Goal: Use online tool/utility: Utilize a website feature to perform a specific function

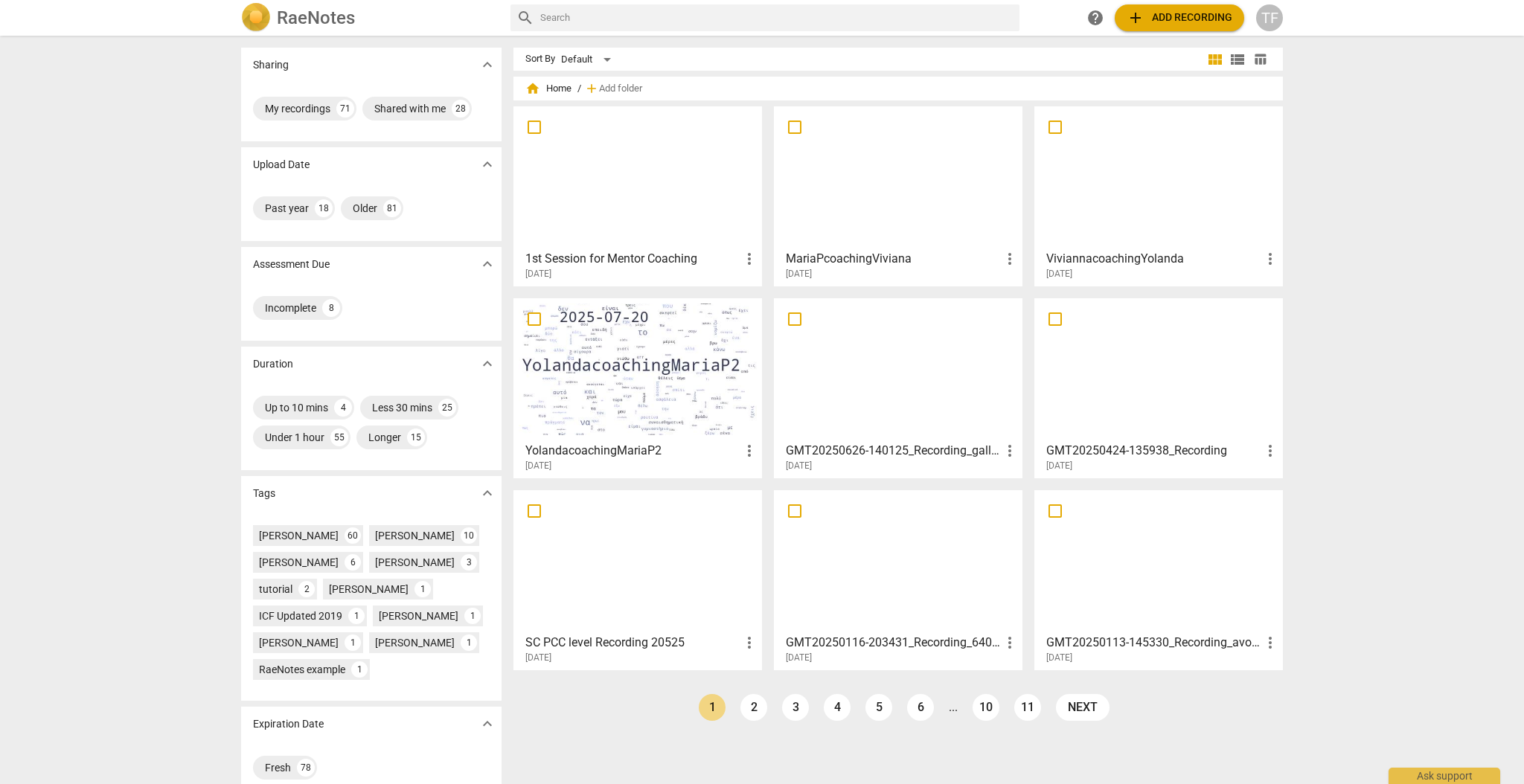
click at [1138, 220] on div at bounding box center [1158, 177] width 238 height 132
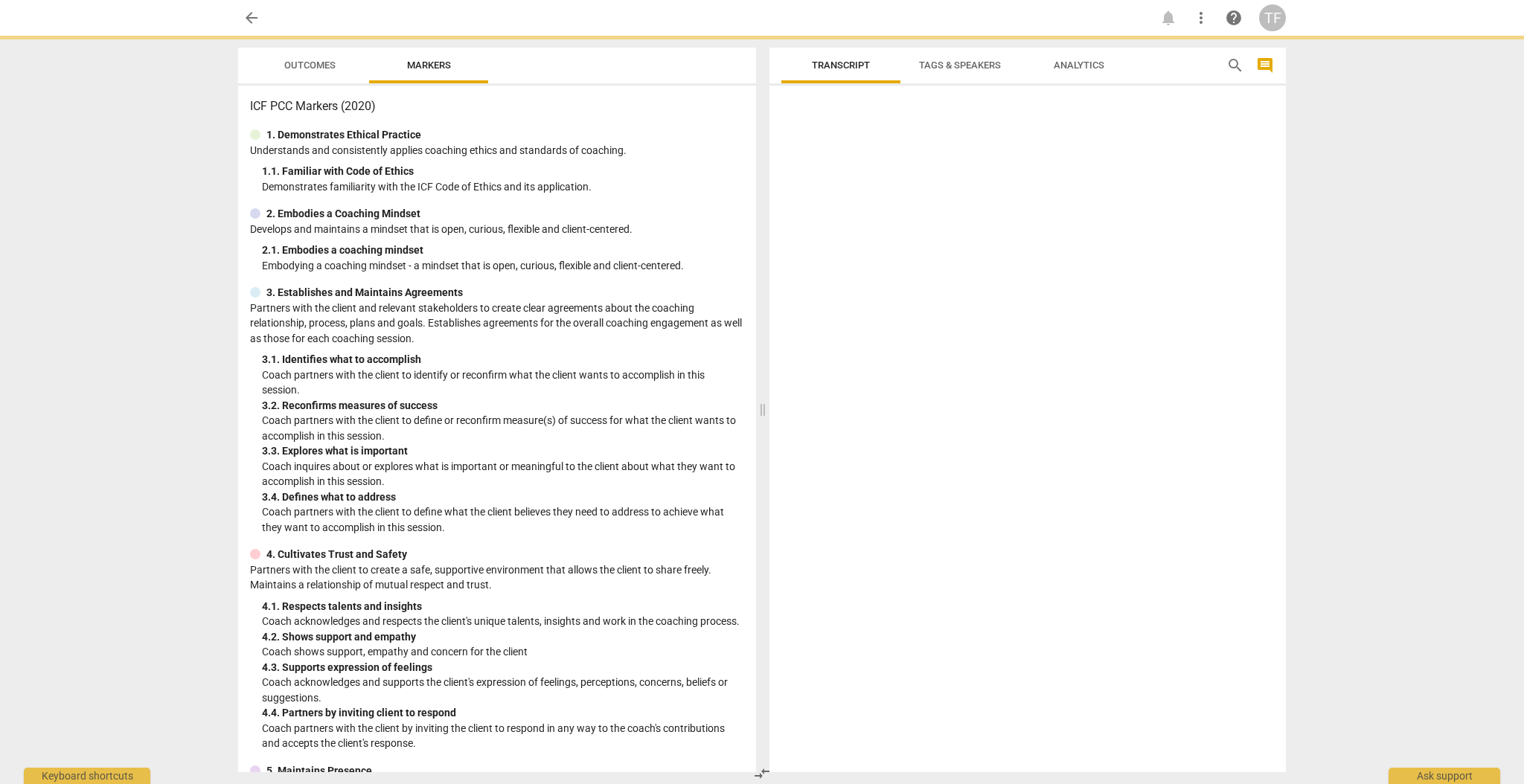
click at [1138, 220] on div at bounding box center [1027, 431] width 517 height 680
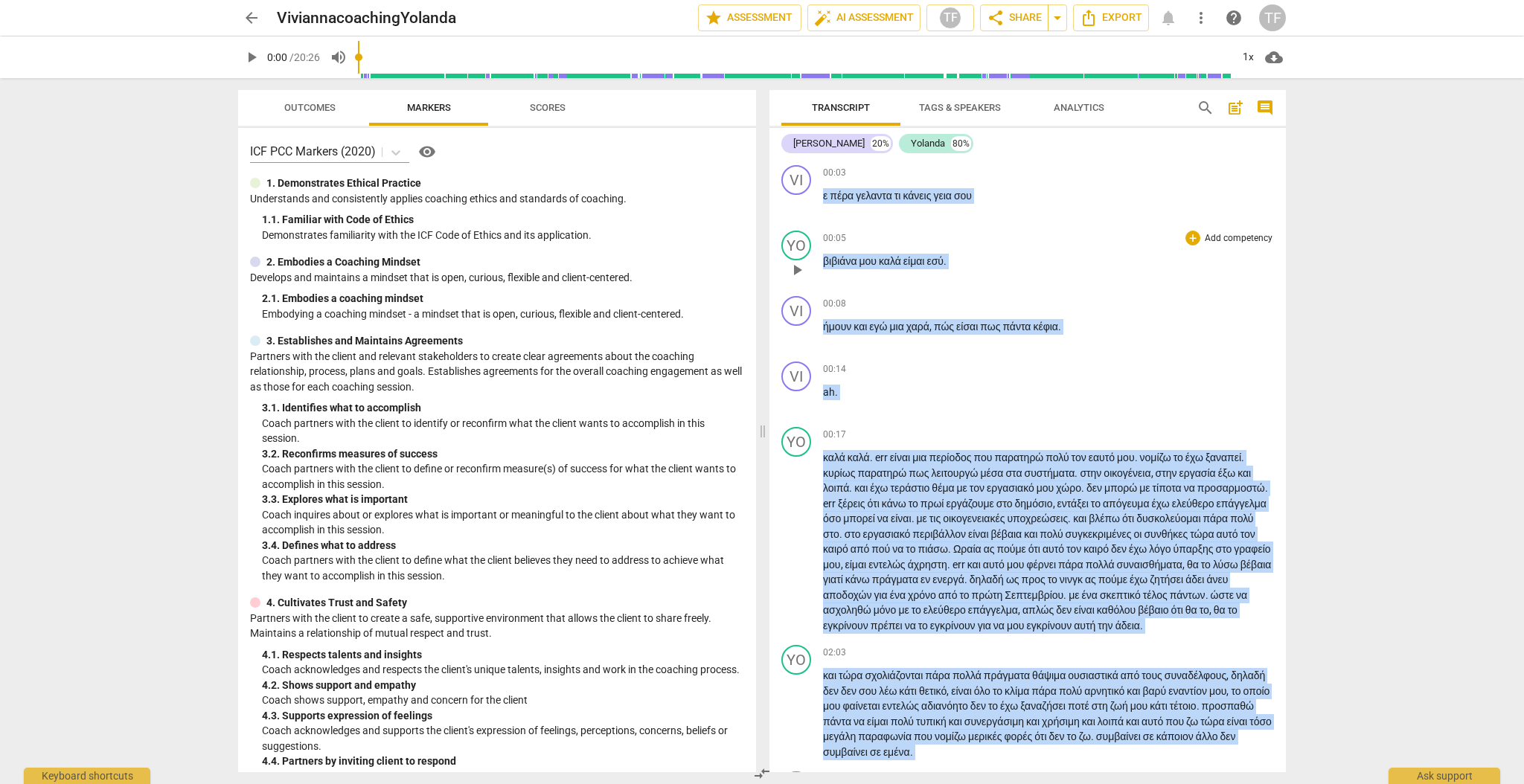
click at [1051, 257] on p "βιβιάνα μου καλά είμαι εσύ ." at bounding box center [1049, 261] width 451 height 16
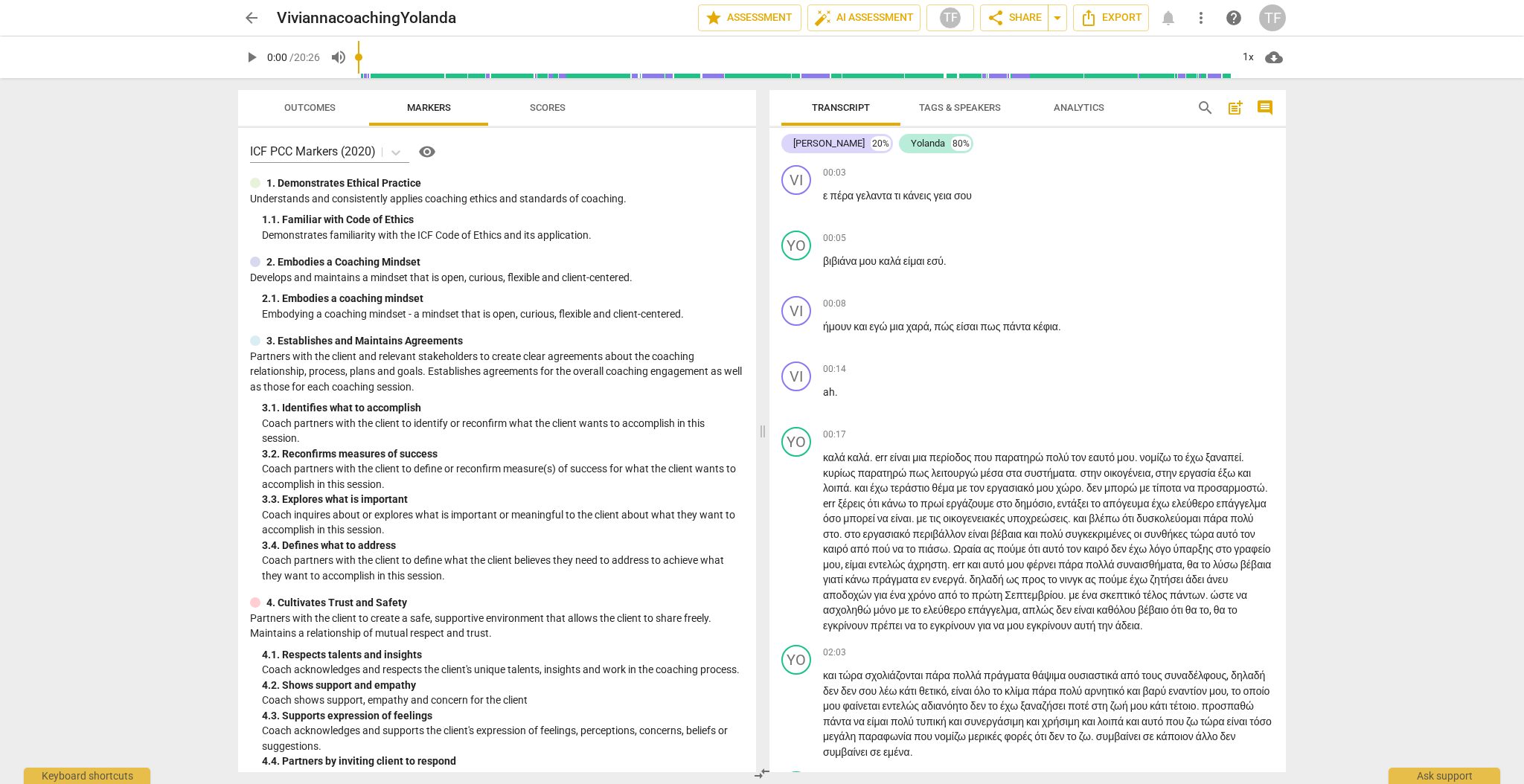
click at [250, 55] on span "play_arrow" at bounding box center [252, 57] width 18 height 18
click at [249, 56] on span "pause" at bounding box center [252, 57] width 18 height 18
click at [253, 58] on span "play_arrow" at bounding box center [252, 57] width 18 height 18
click at [1248, 55] on div "1x" at bounding box center [1248, 57] width 28 height 24
click at [1259, 143] on li "1.5x" at bounding box center [1259, 143] width 50 height 28
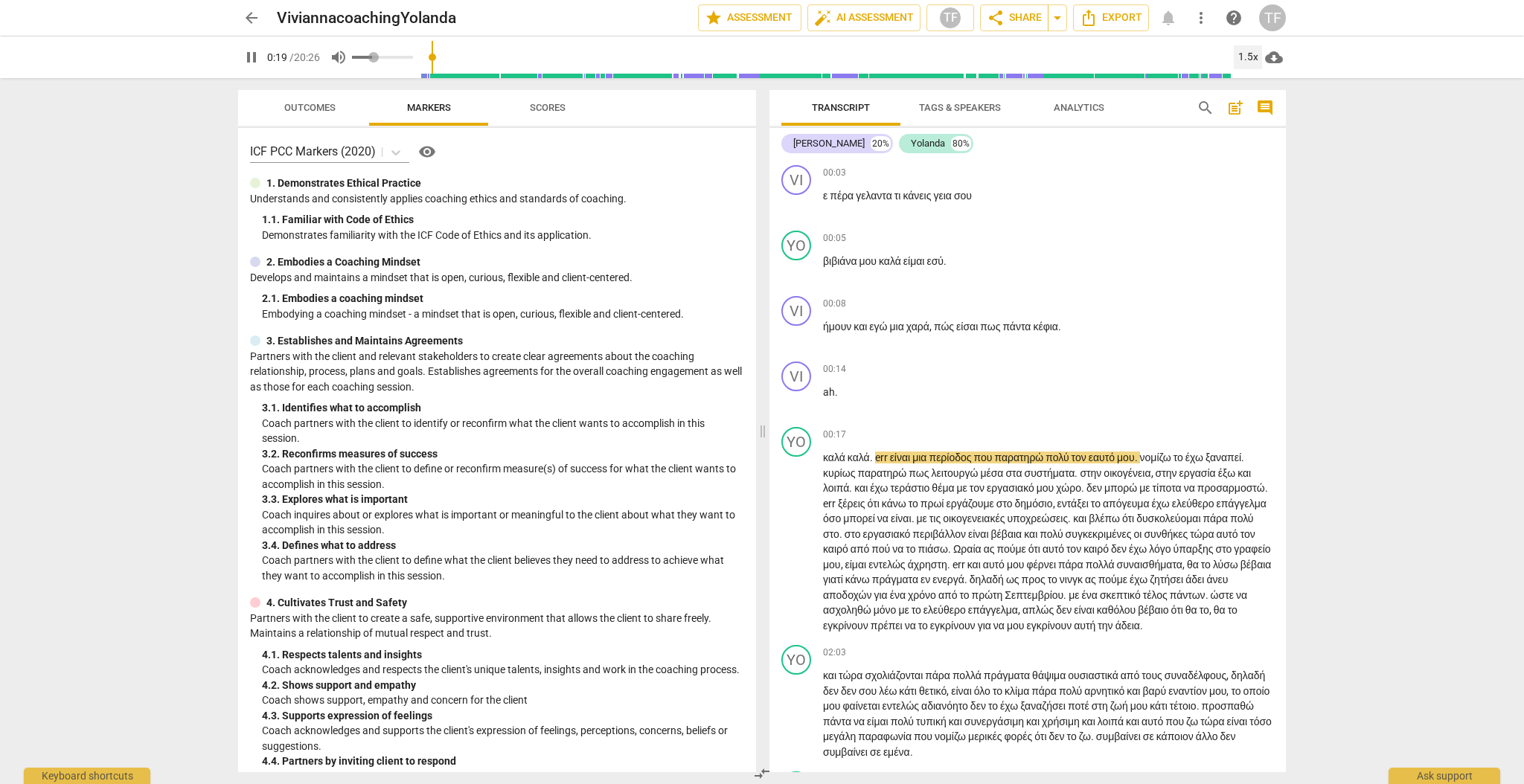
type input "20"
type input "0.32"
type input "20"
type input "0.35"
type input "20"
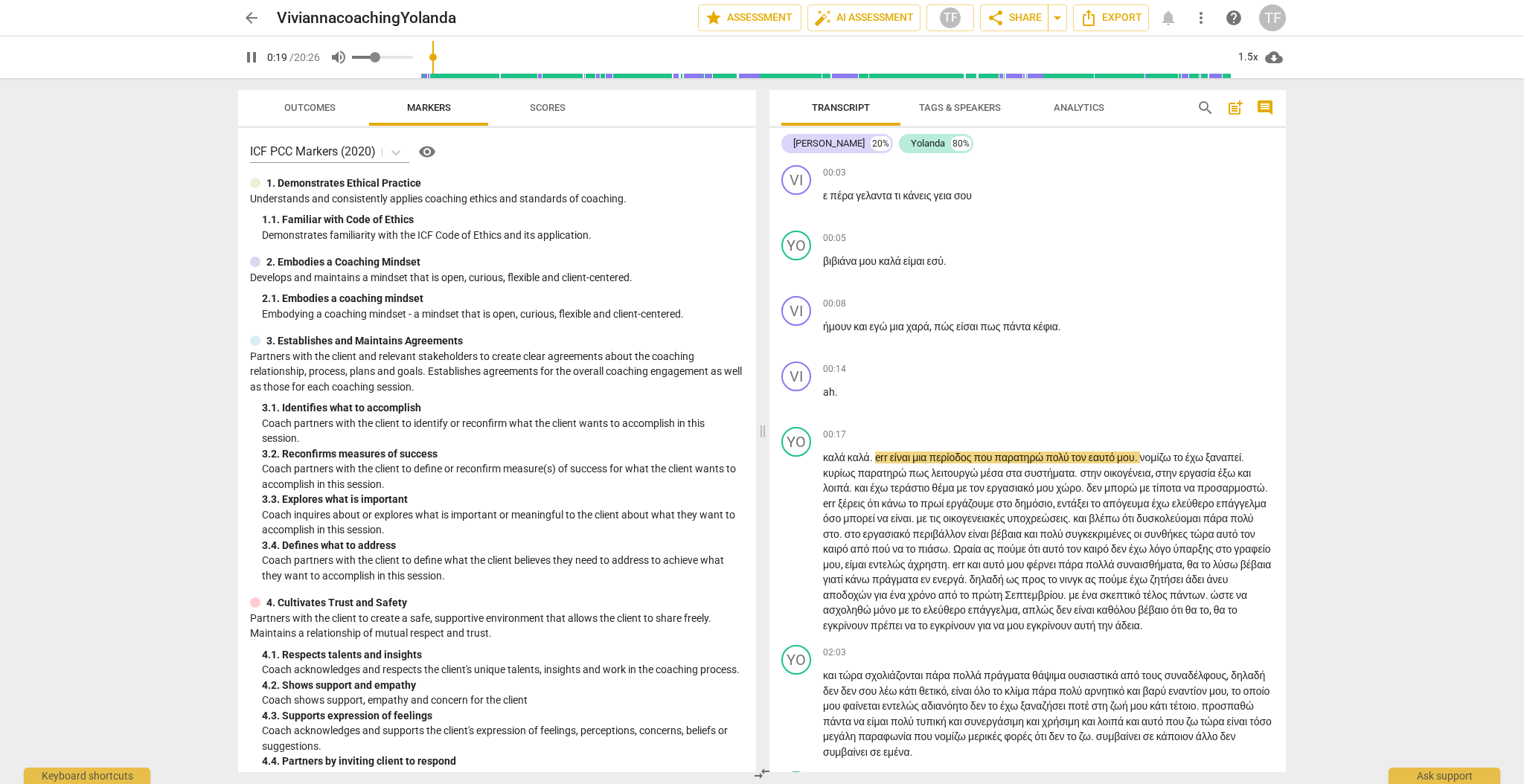
type input "0.39"
type input "20"
type input "0.42"
type input "20"
type input "0.44"
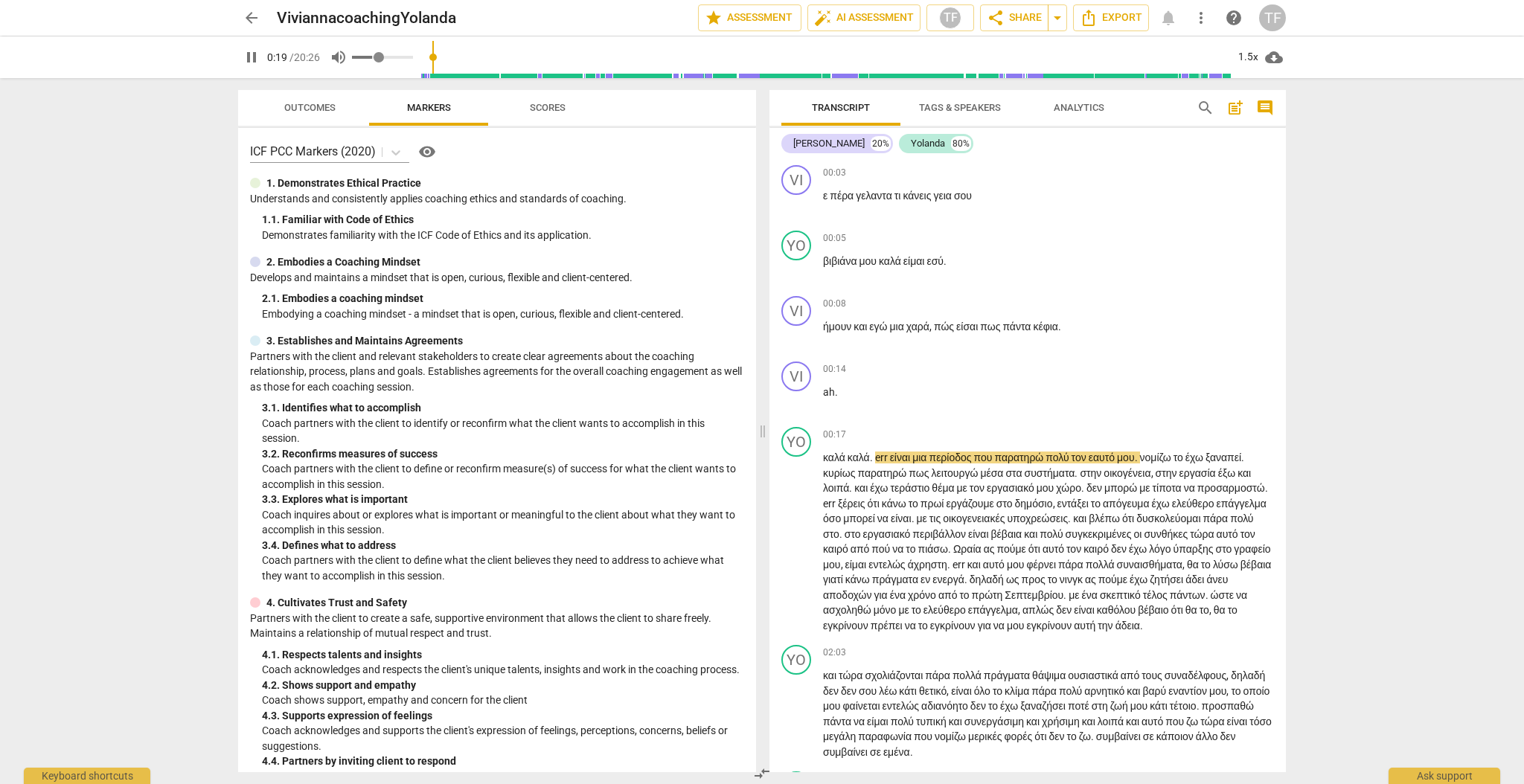
type input "20"
type input "0.45"
type input "20"
type input "0.46"
type input "20"
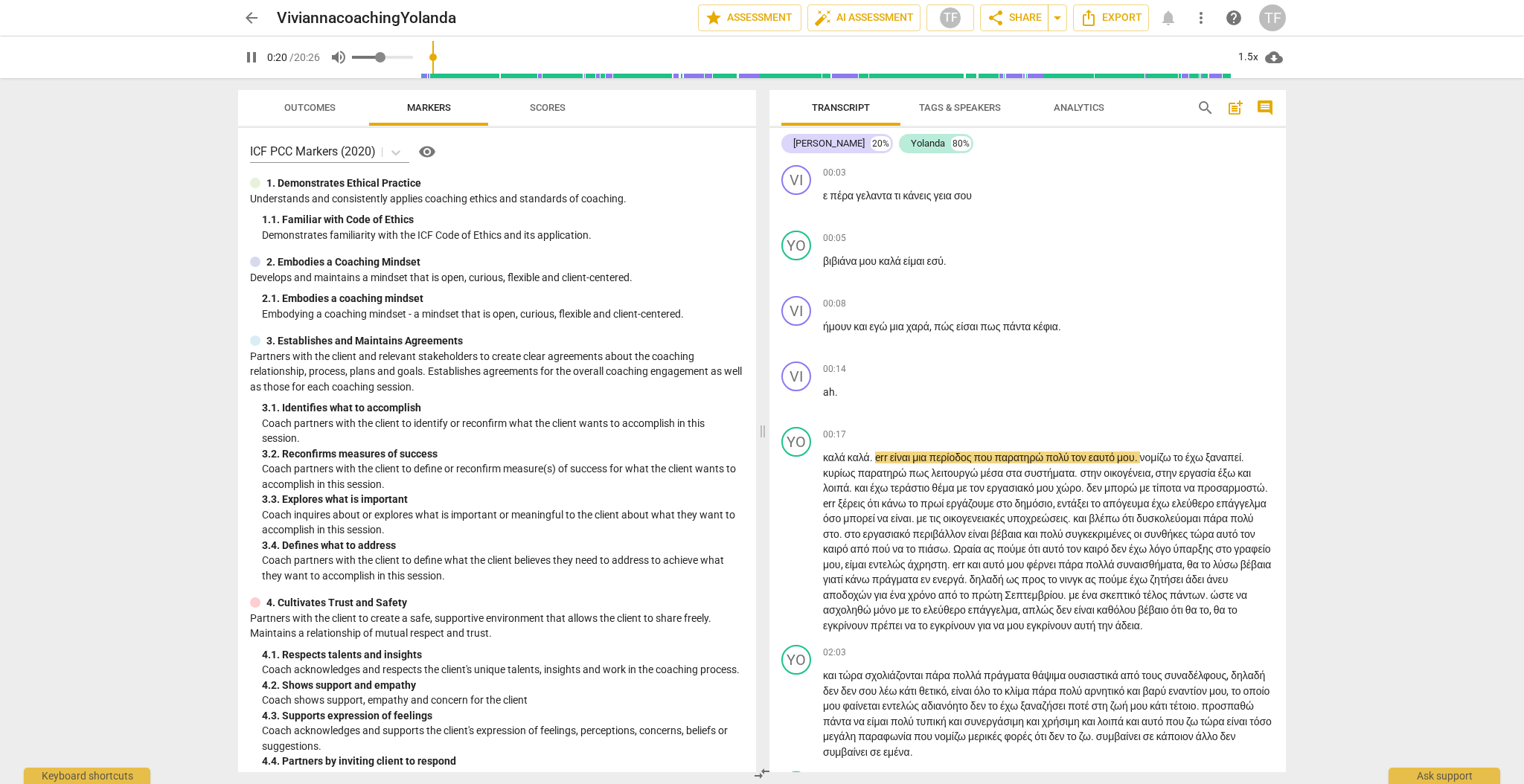
type input "0.47"
type input "20"
type input "0.48"
type input "20"
type input "0.5"
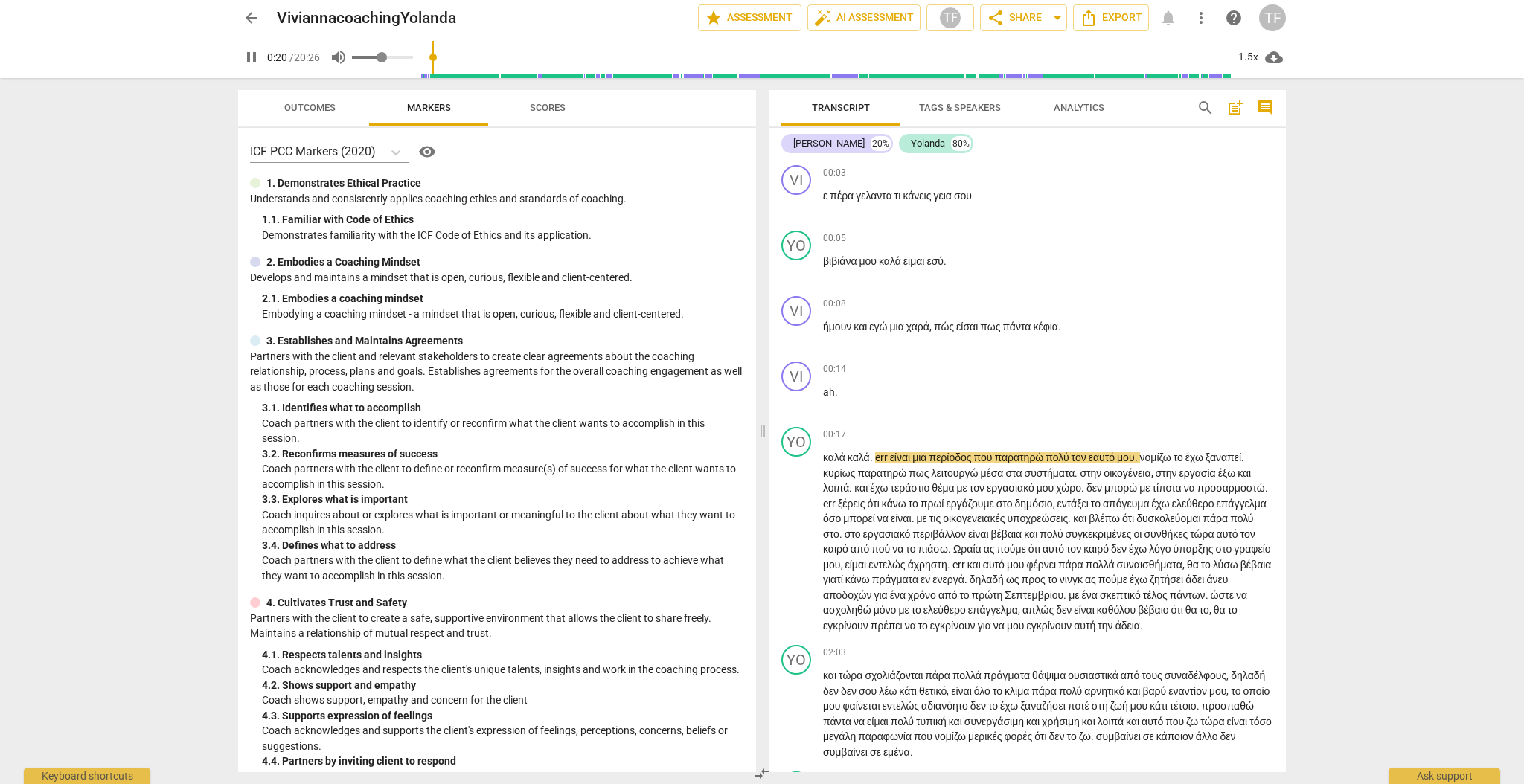
type input "21"
type input "0.52"
type input "21"
type input "0.54"
type input "21"
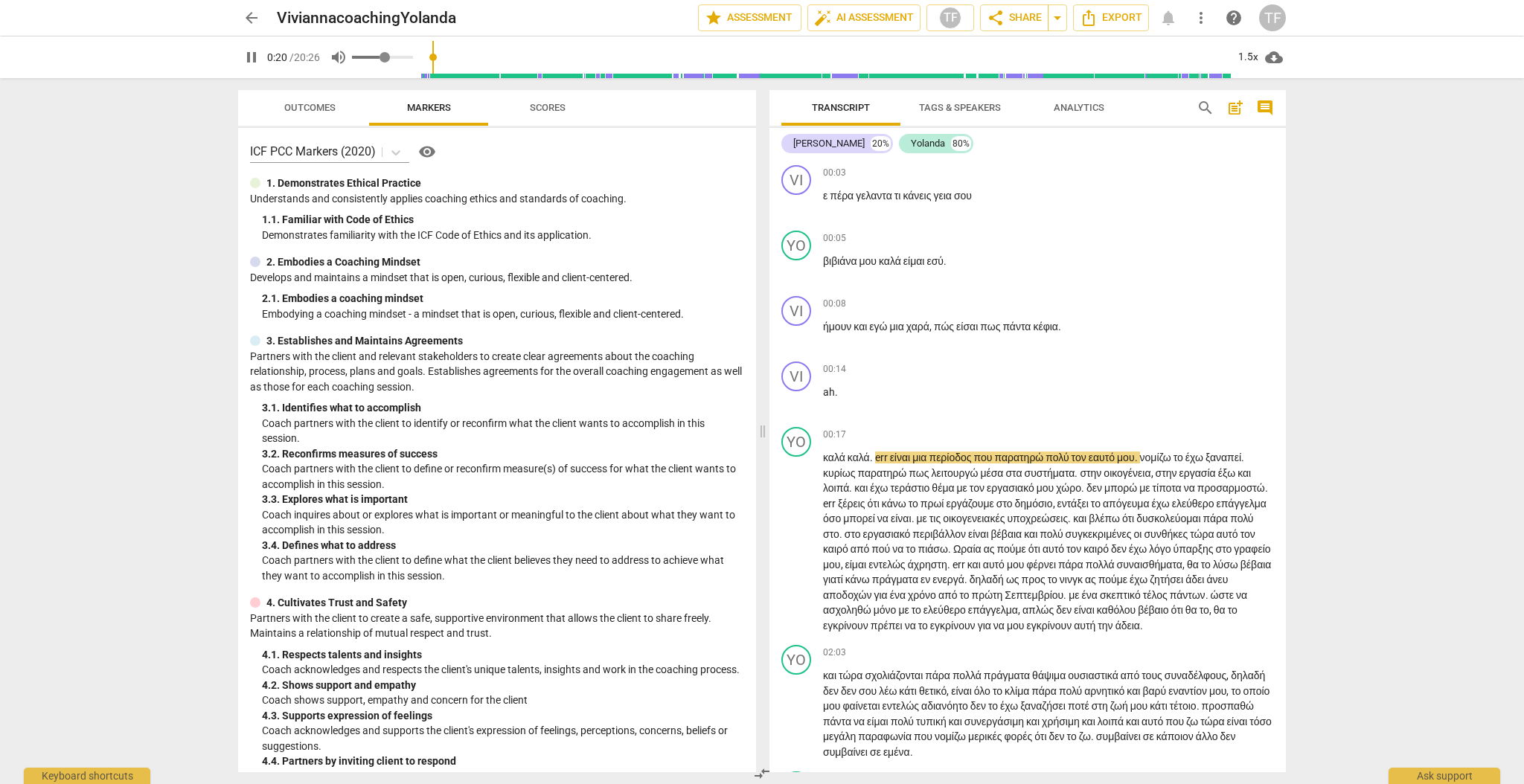
type input "0.57"
type input "21"
type input "0.58"
type input "21"
type input "0.6"
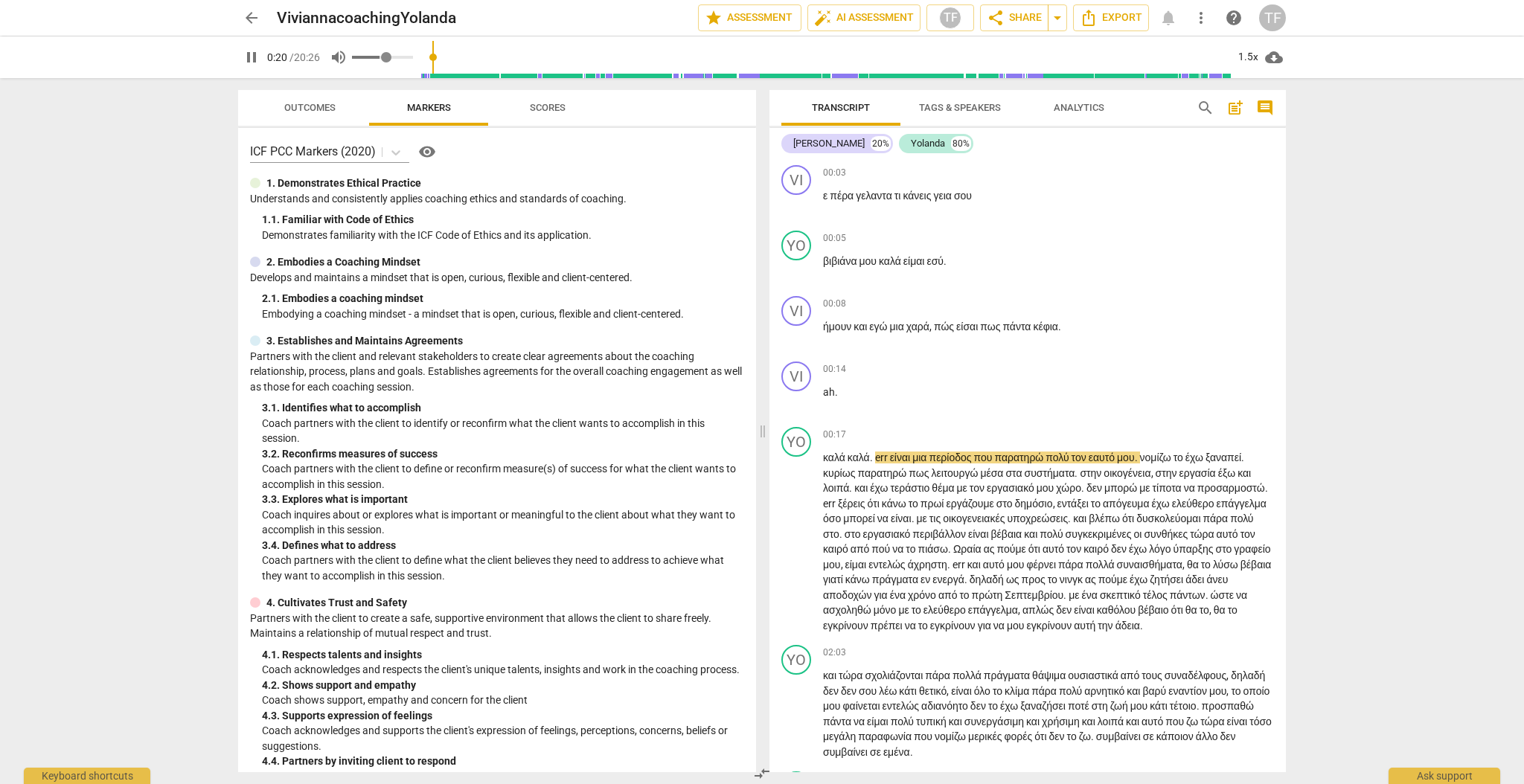
type input "21"
type input "0.63"
type input "21"
type input "0.65"
type input "21"
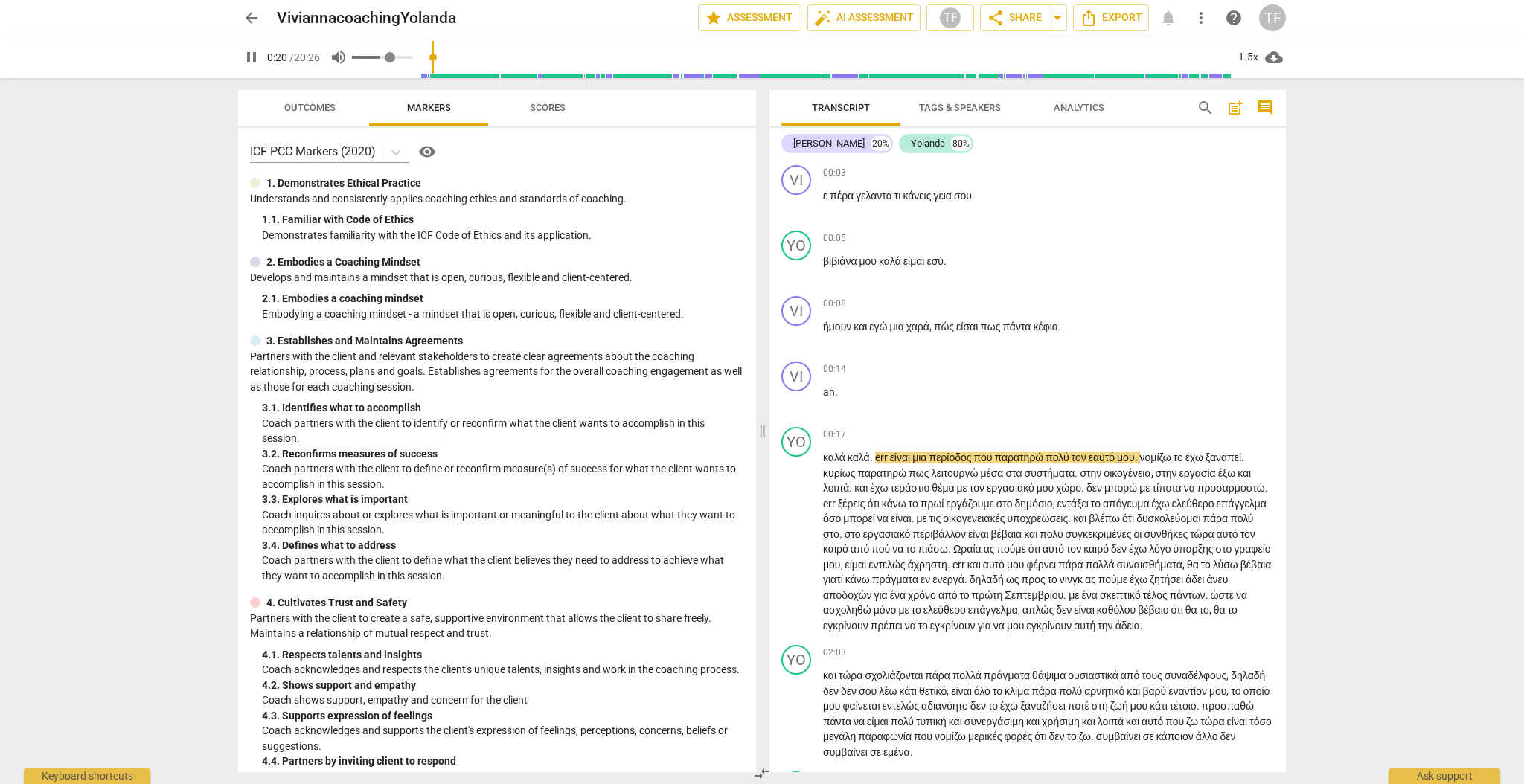
type input "0.68"
type input "21"
type input "0.73"
type input "21"
type input "0.78"
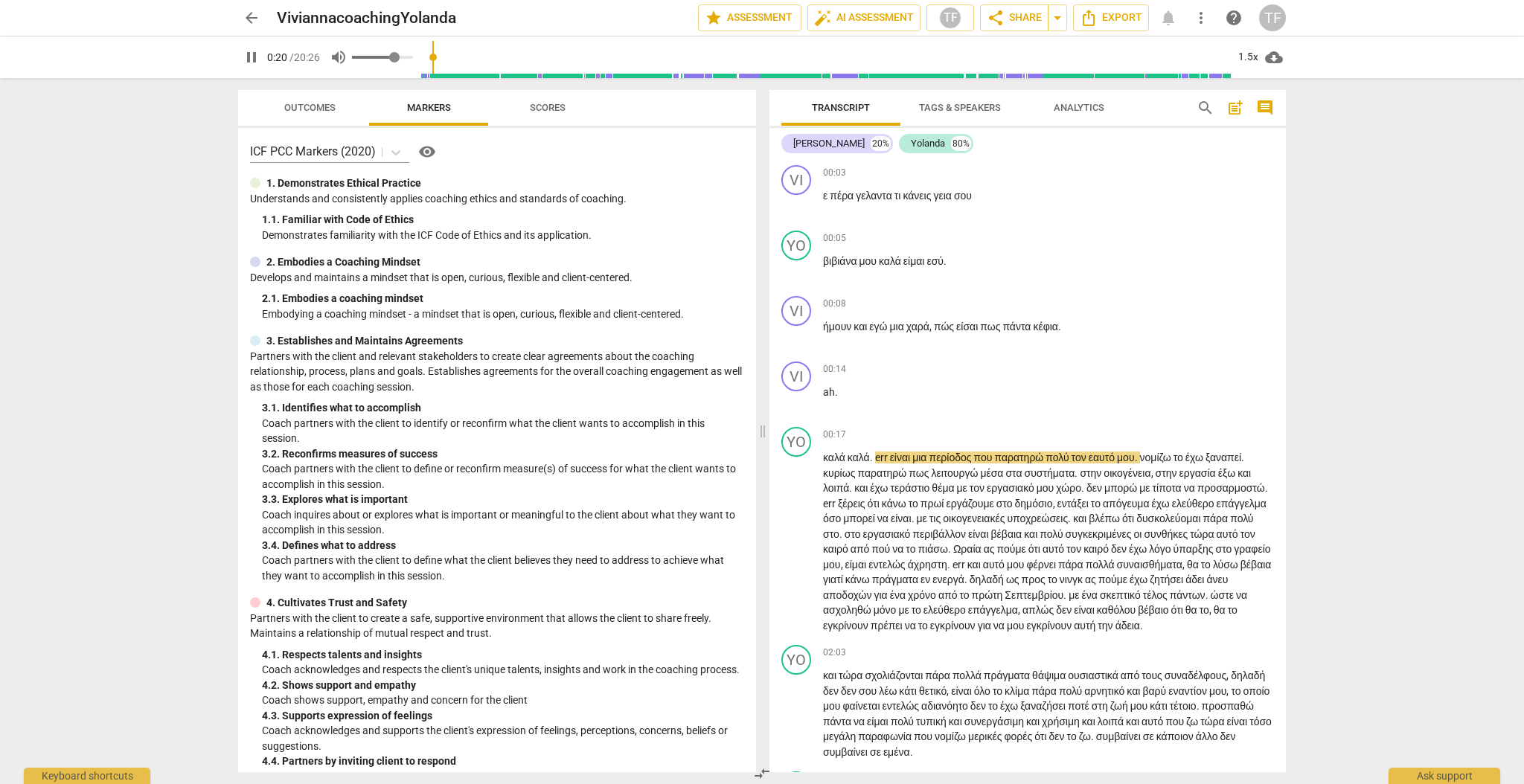
type input "21"
type input "0.82"
type input "21"
type input "0.85"
type input "21"
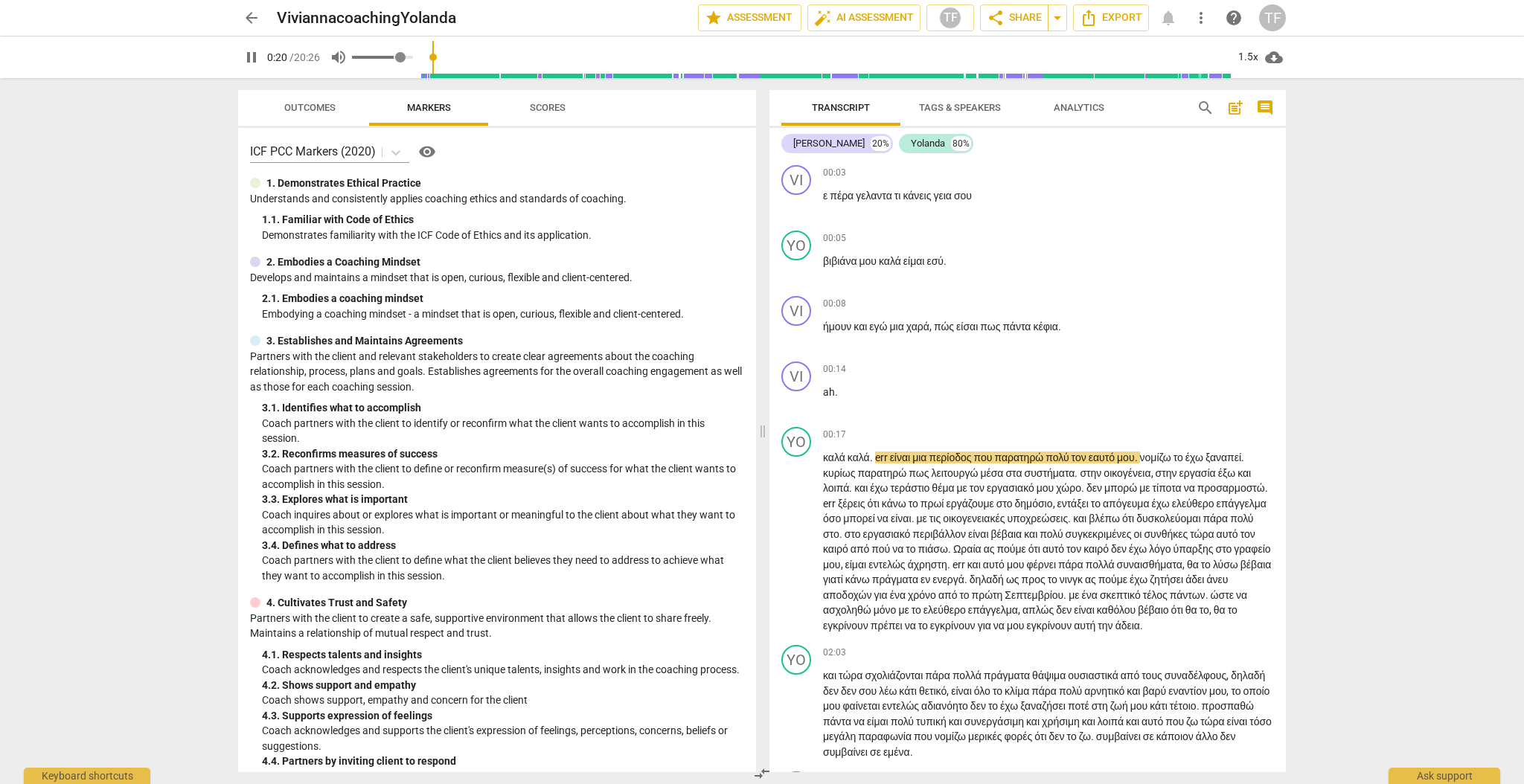
type input "0.86"
type input "21"
type input "0.87"
type input "21"
type input "0.9"
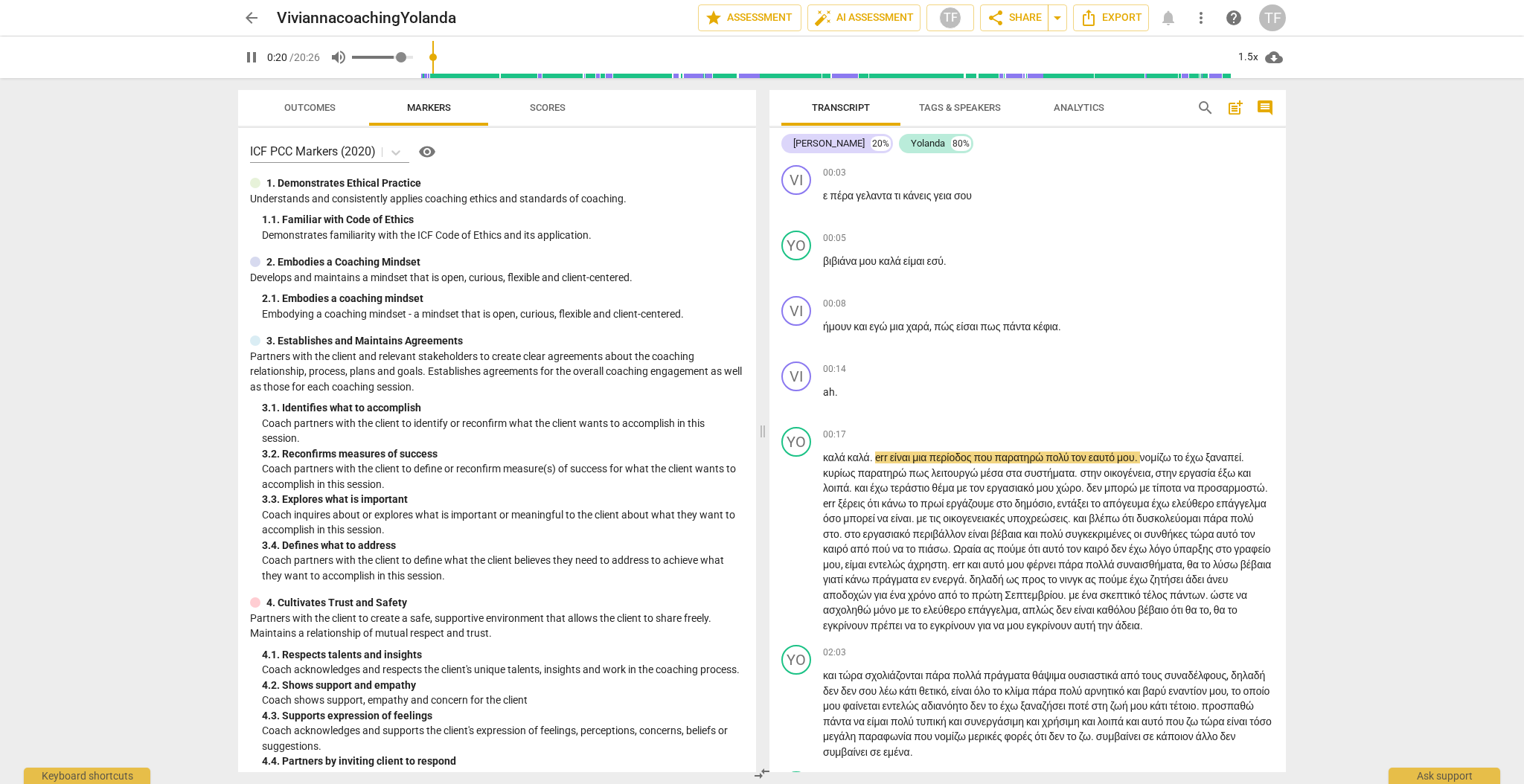
type input "21"
type input "0.92"
type input "21"
type input "0.94"
type input "21"
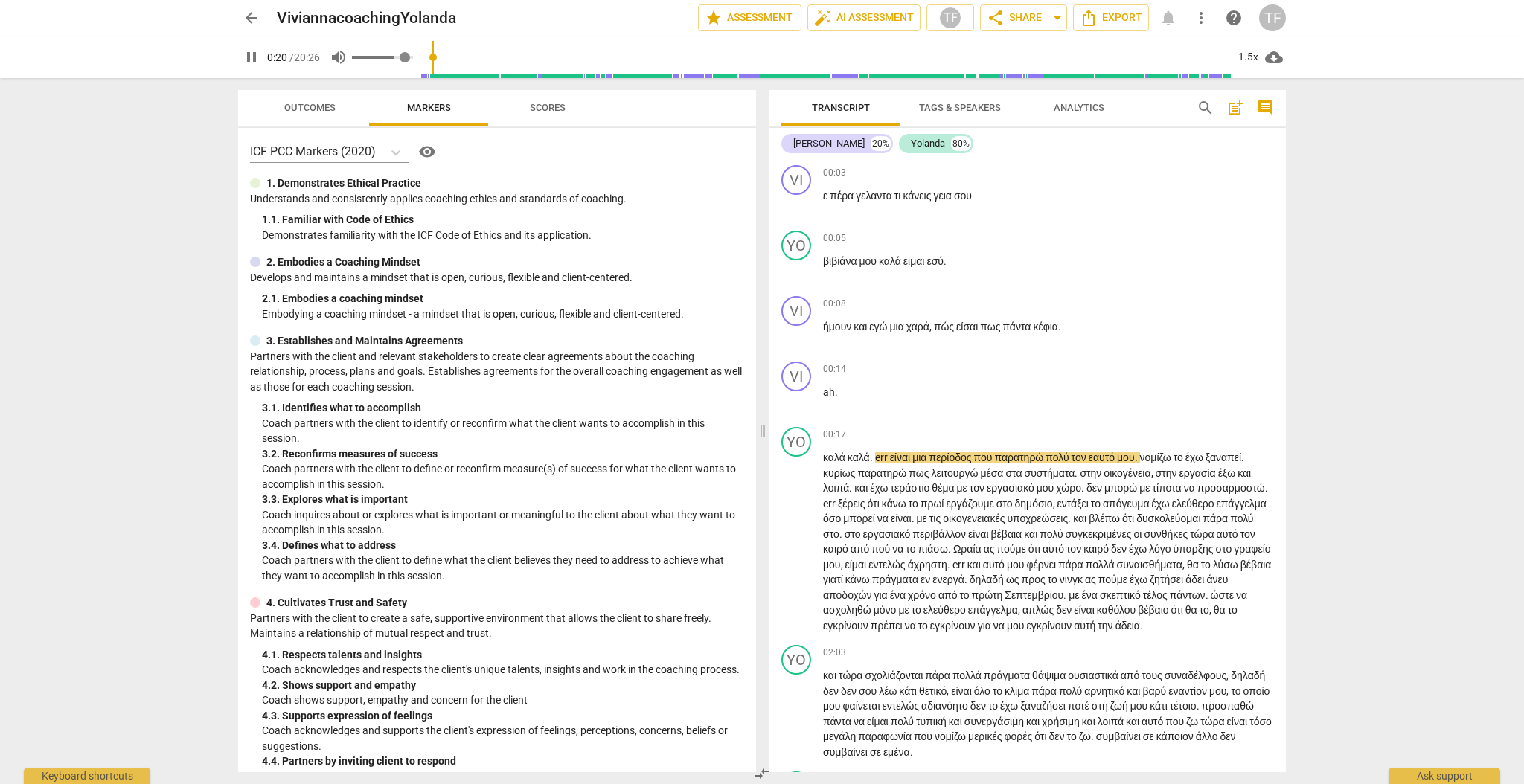
type input "0.95"
type input "21"
type input "0.98"
type input "21"
type input "0.99"
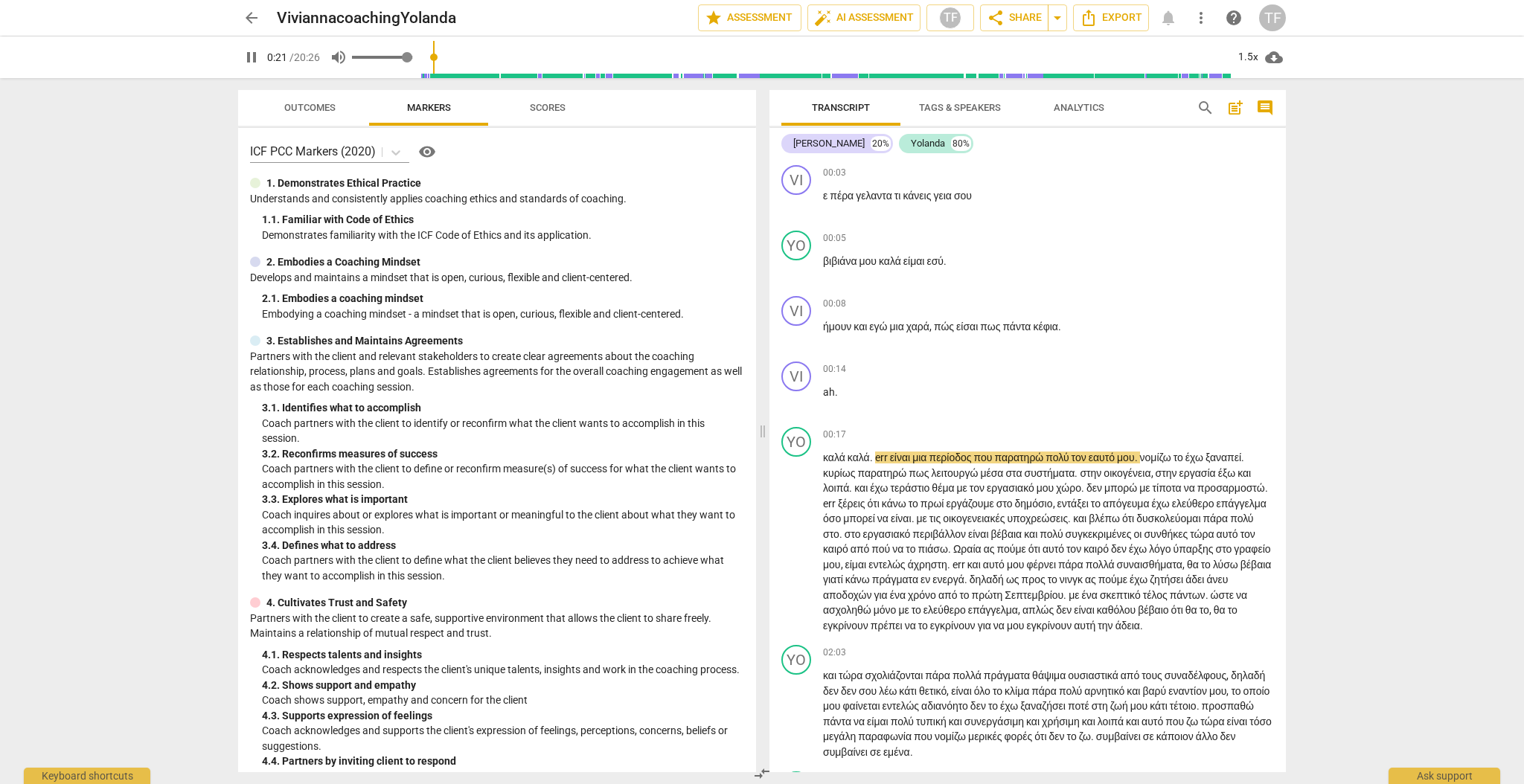
type input "22"
drag, startPoint x: 374, startPoint y: 55, endPoint x: 410, endPoint y: 56, distance: 36.0
type input "0.99"
click at [410, 56] on input "range" at bounding box center [382, 57] width 61 height 3
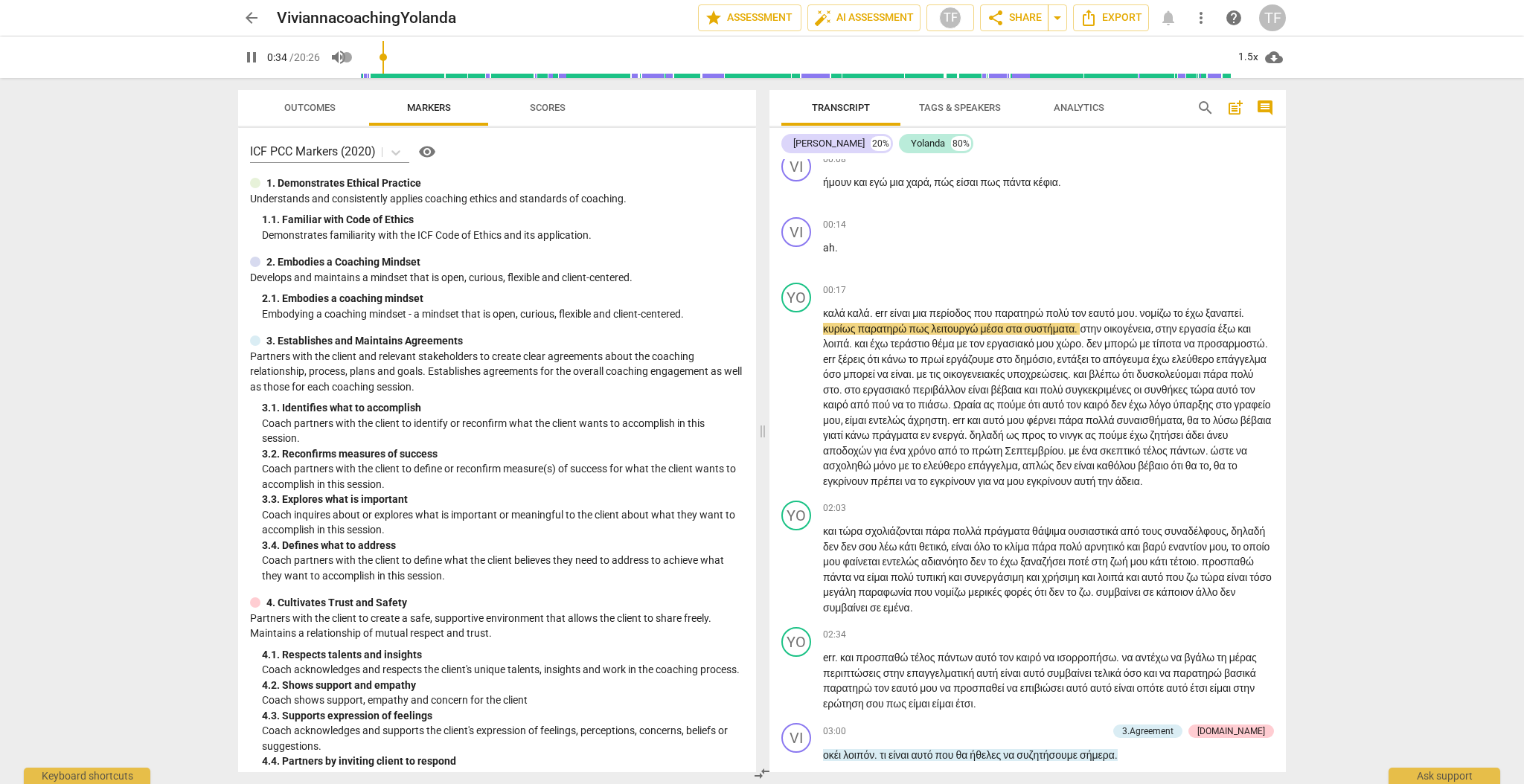
scroll to position [152, 0]
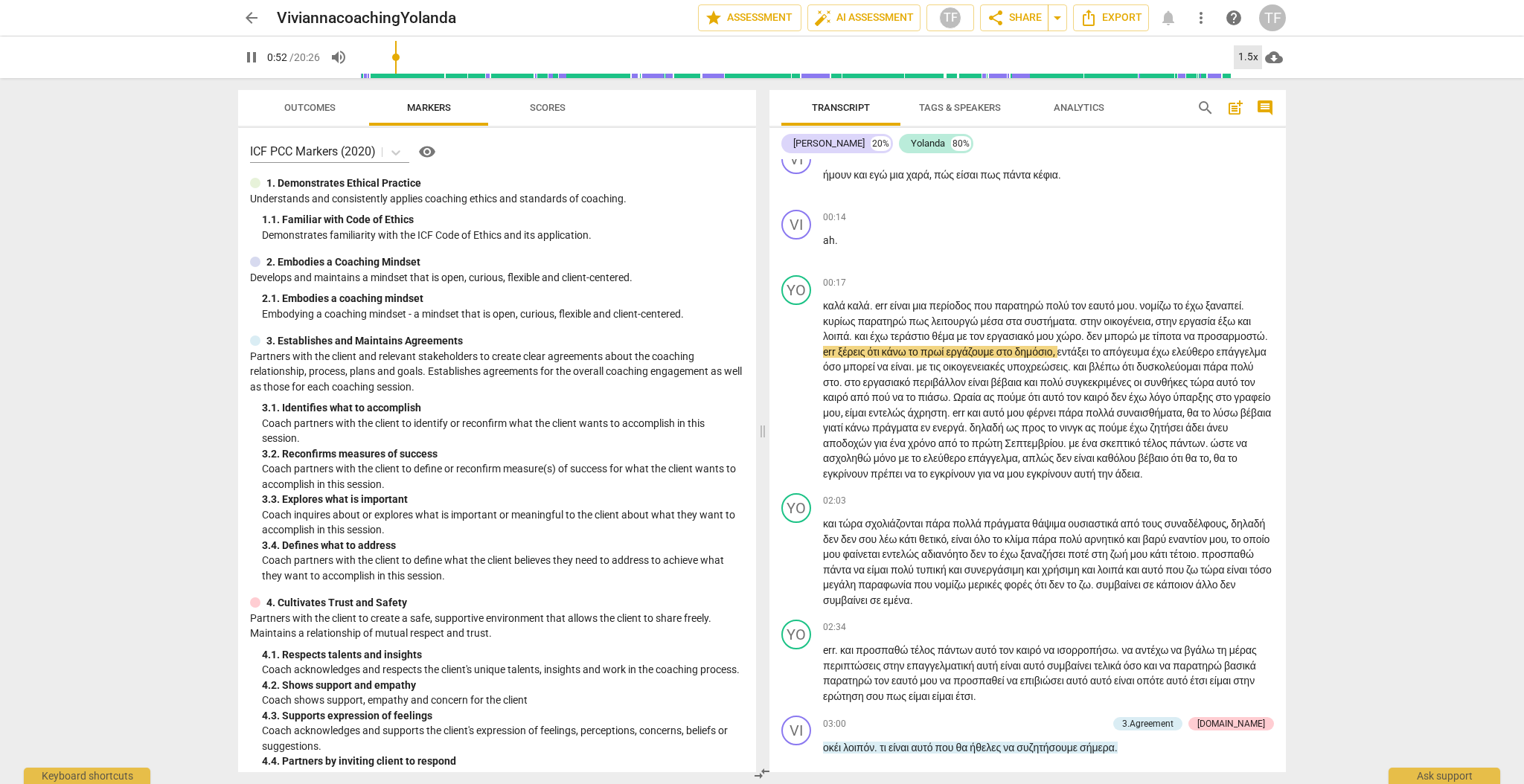
click at [1251, 59] on div "1.5x" at bounding box center [1248, 57] width 28 height 24
click at [1251, 172] on li "2x" at bounding box center [1259, 172] width 50 height 28
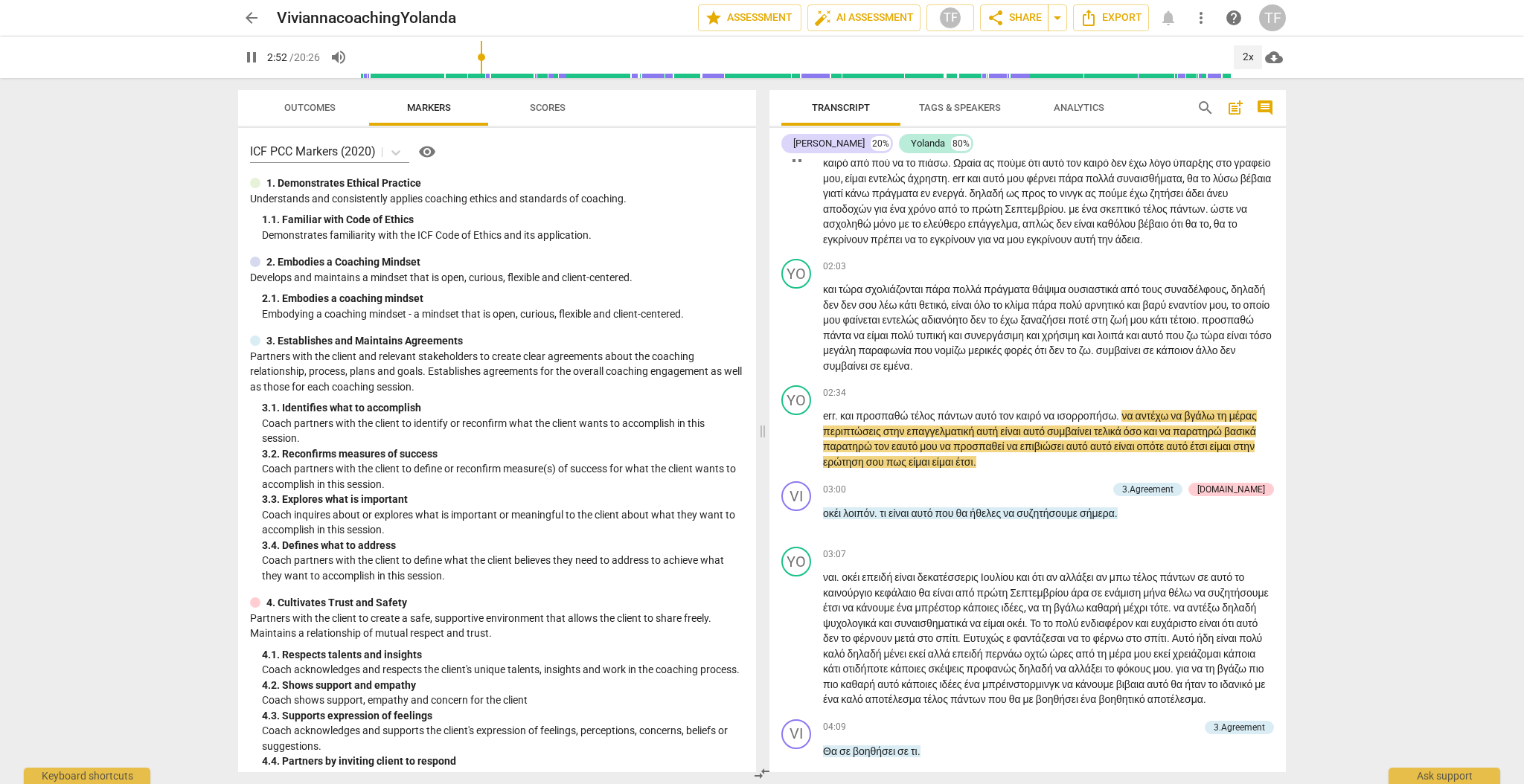
scroll to position [387, 0]
click at [1244, 60] on div "2x" at bounding box center [1248, 57] width 28 height 24
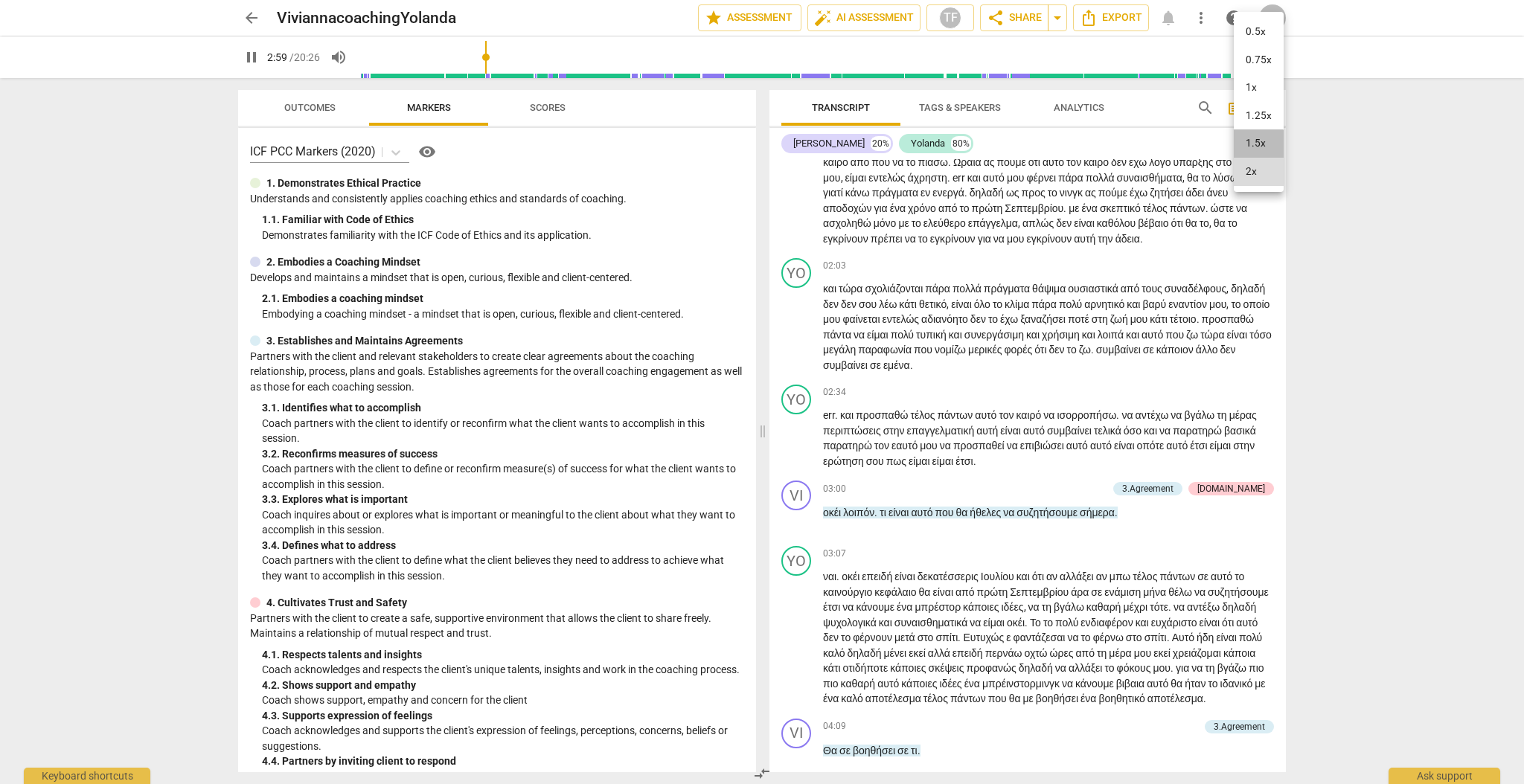
click at [1254, 145] on li "1.5x" at bounding box center [1259, 143] width 50 height 28
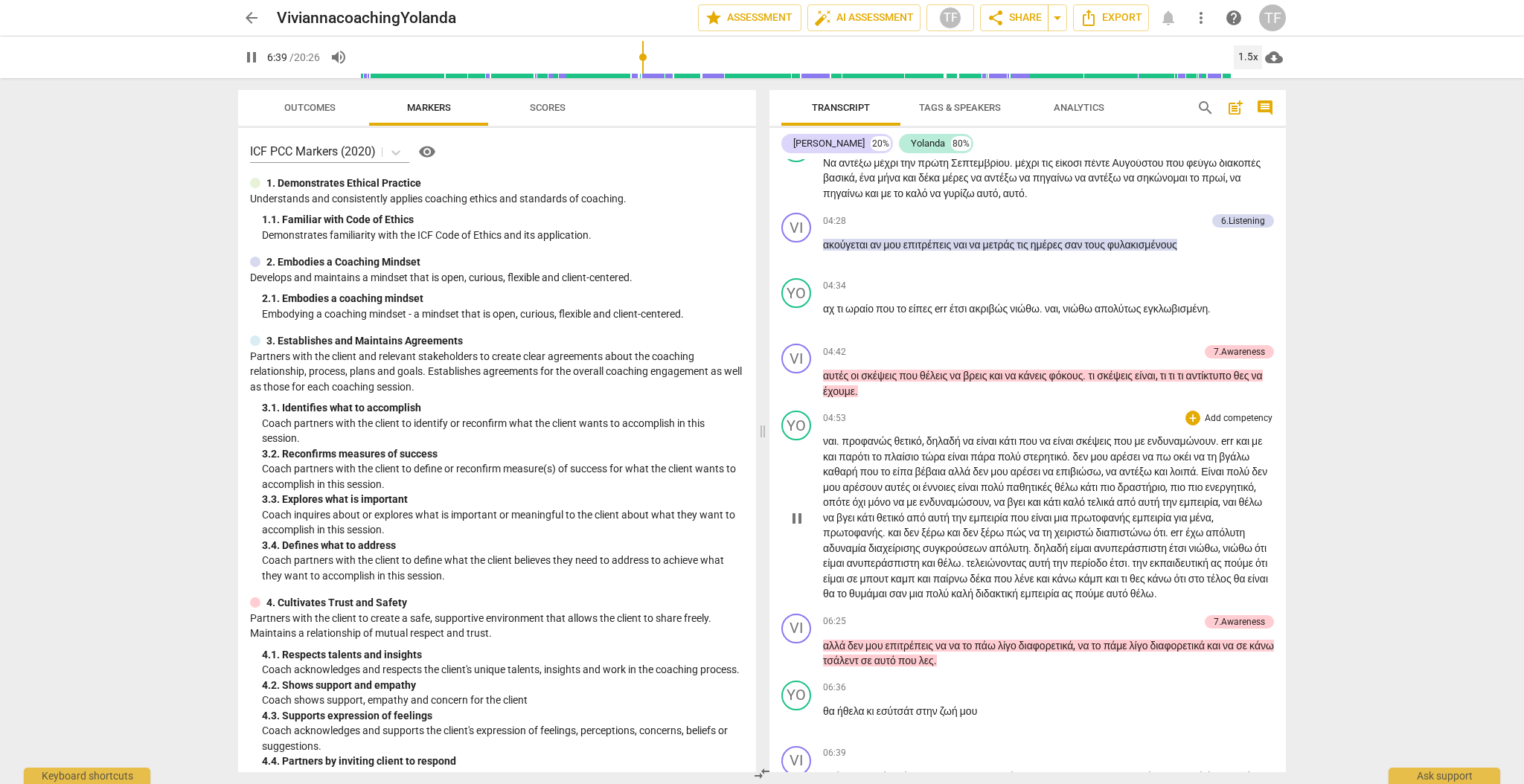
scroll to position [1689, 0]
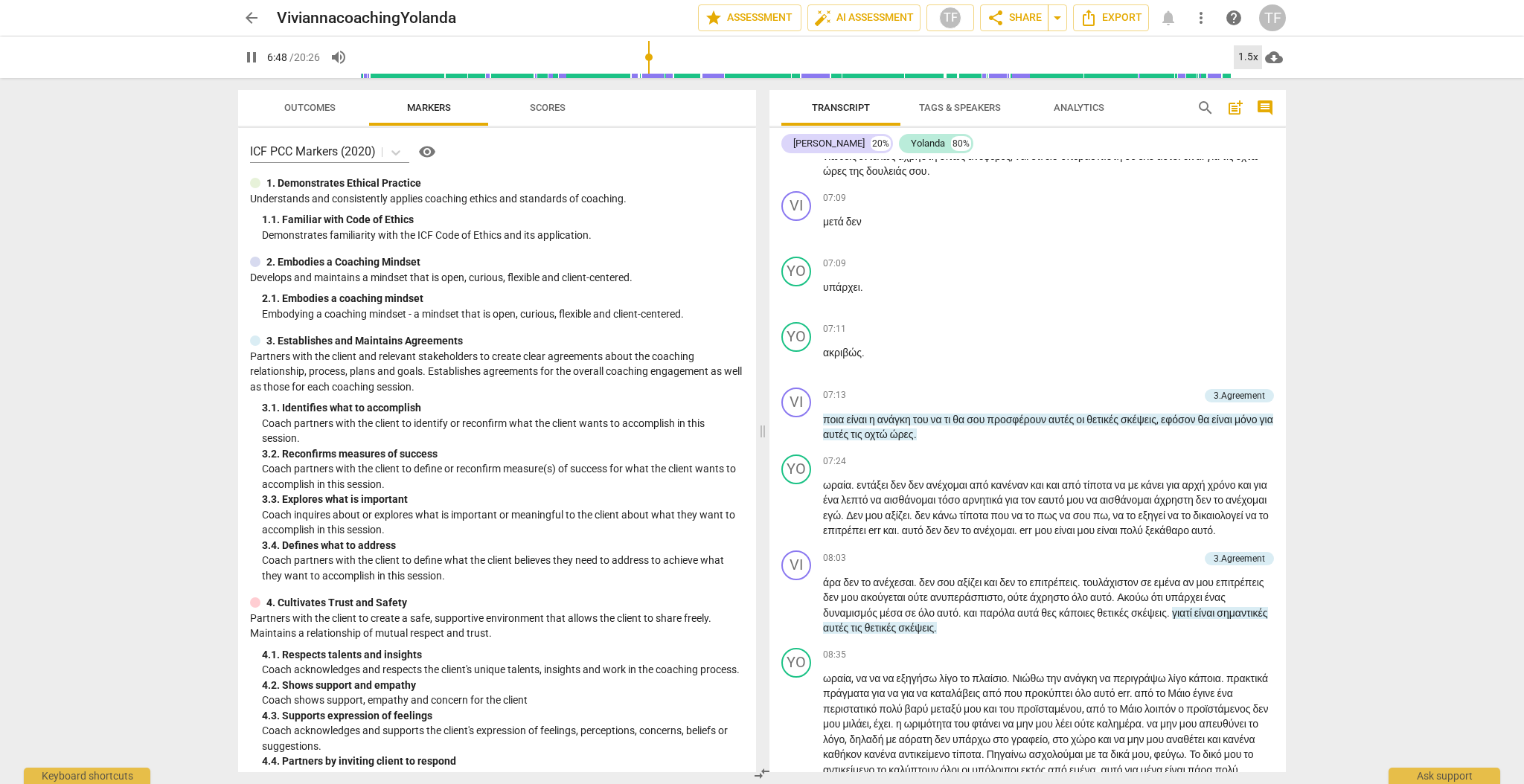
click at [1250, 59] on div "1.5x" at bounding box center [1248, 57] width 28 height 24
click at [1250, 85] on li "1x" at bounding box center [1259, 88] width 50 height 28
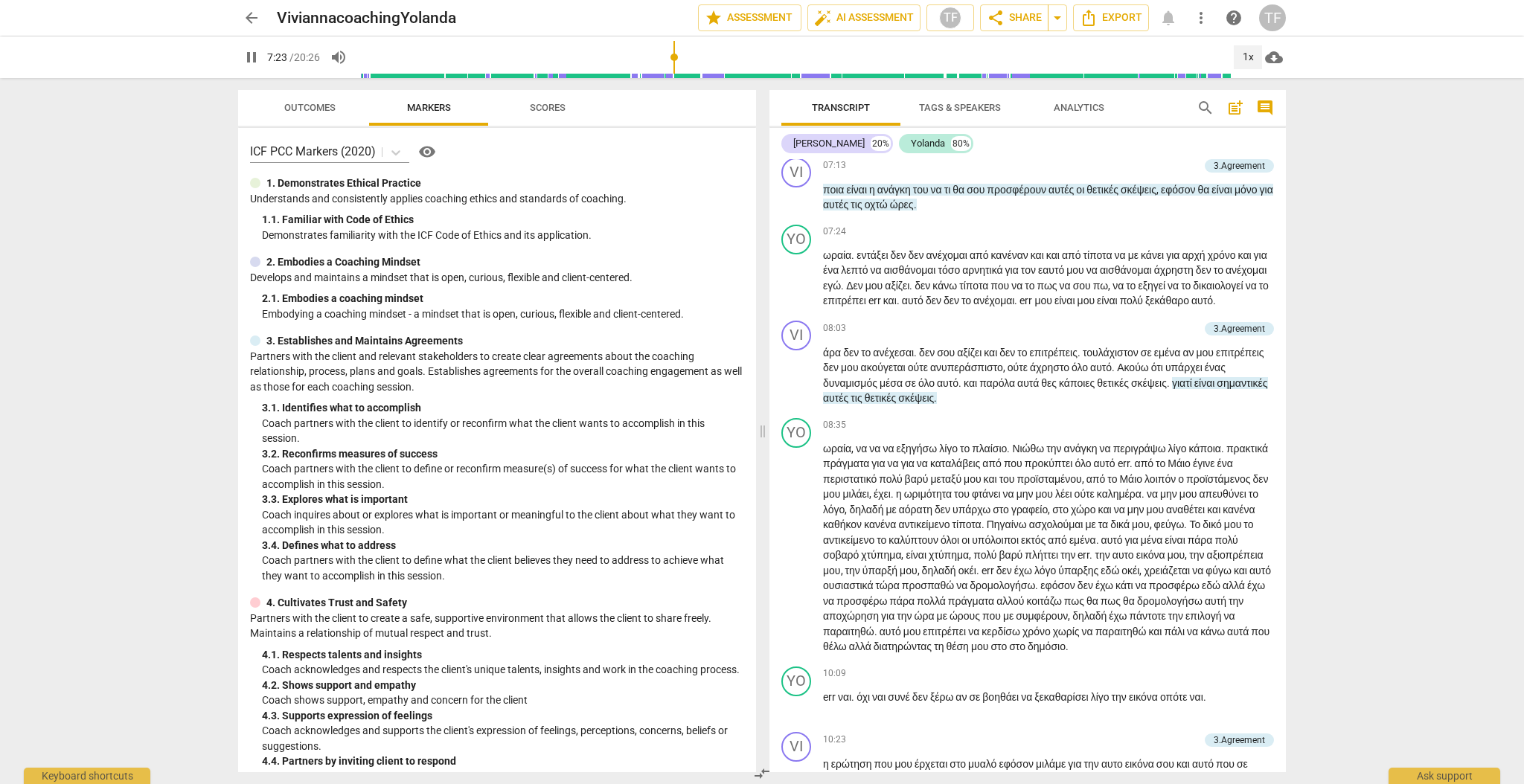
scroll to position [1925, 0]
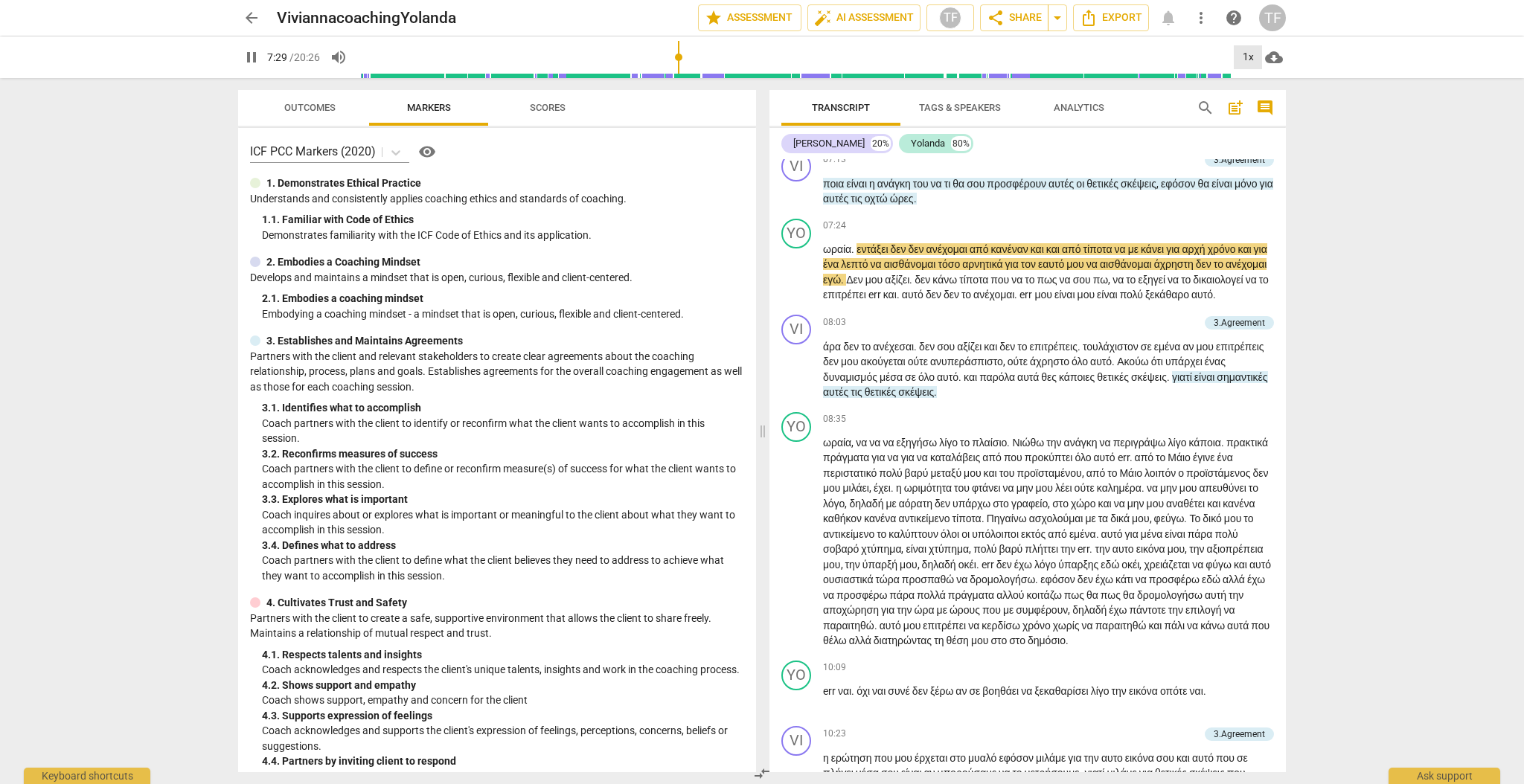
click at [1246, 56] on div "1x" at bounding box center [1248, 57] width 28 height 24
click at [1265, 138] on li "1.5x" at bounding box center [1259, 143] width 50 height 28
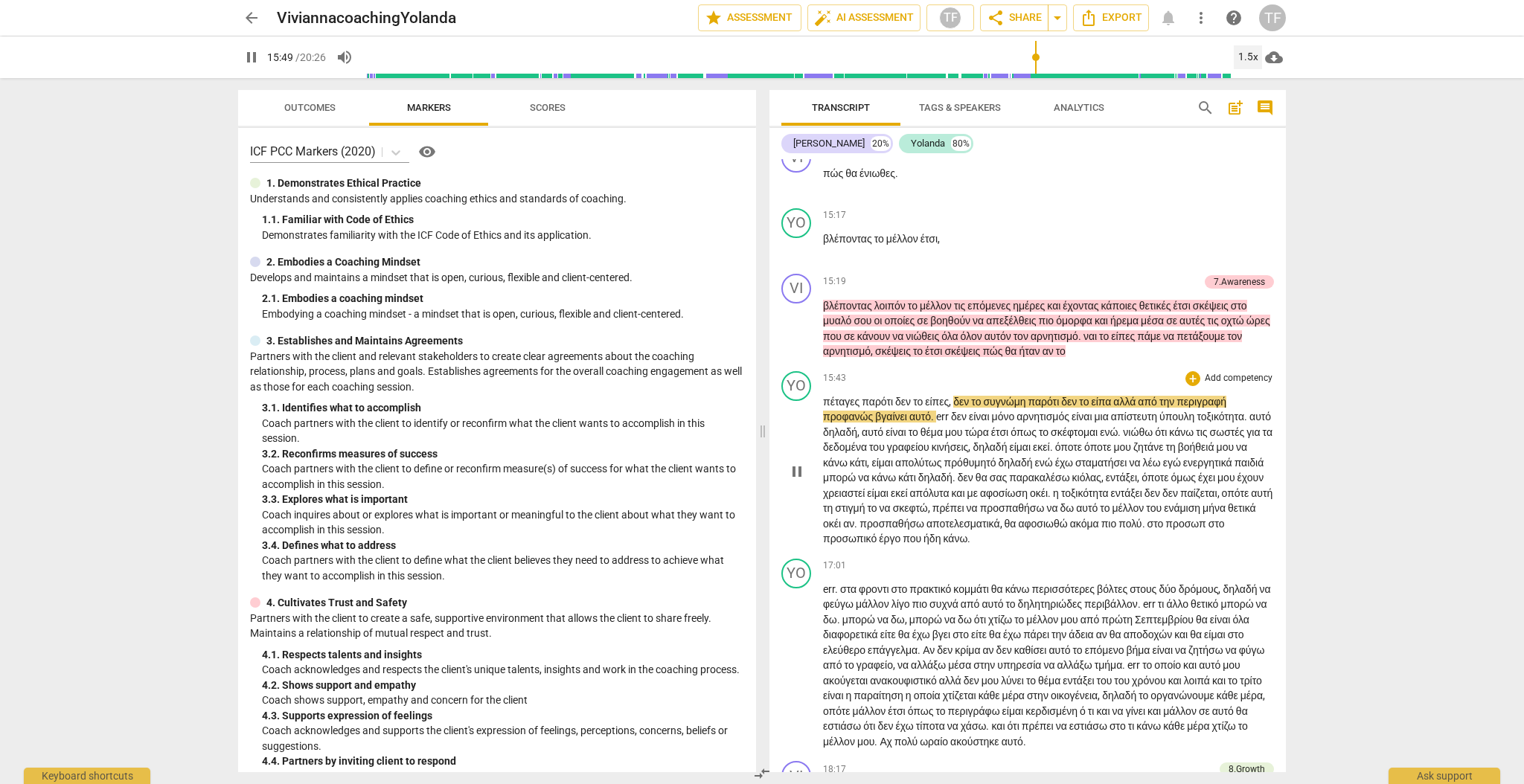
scroll to position [3599, 0]
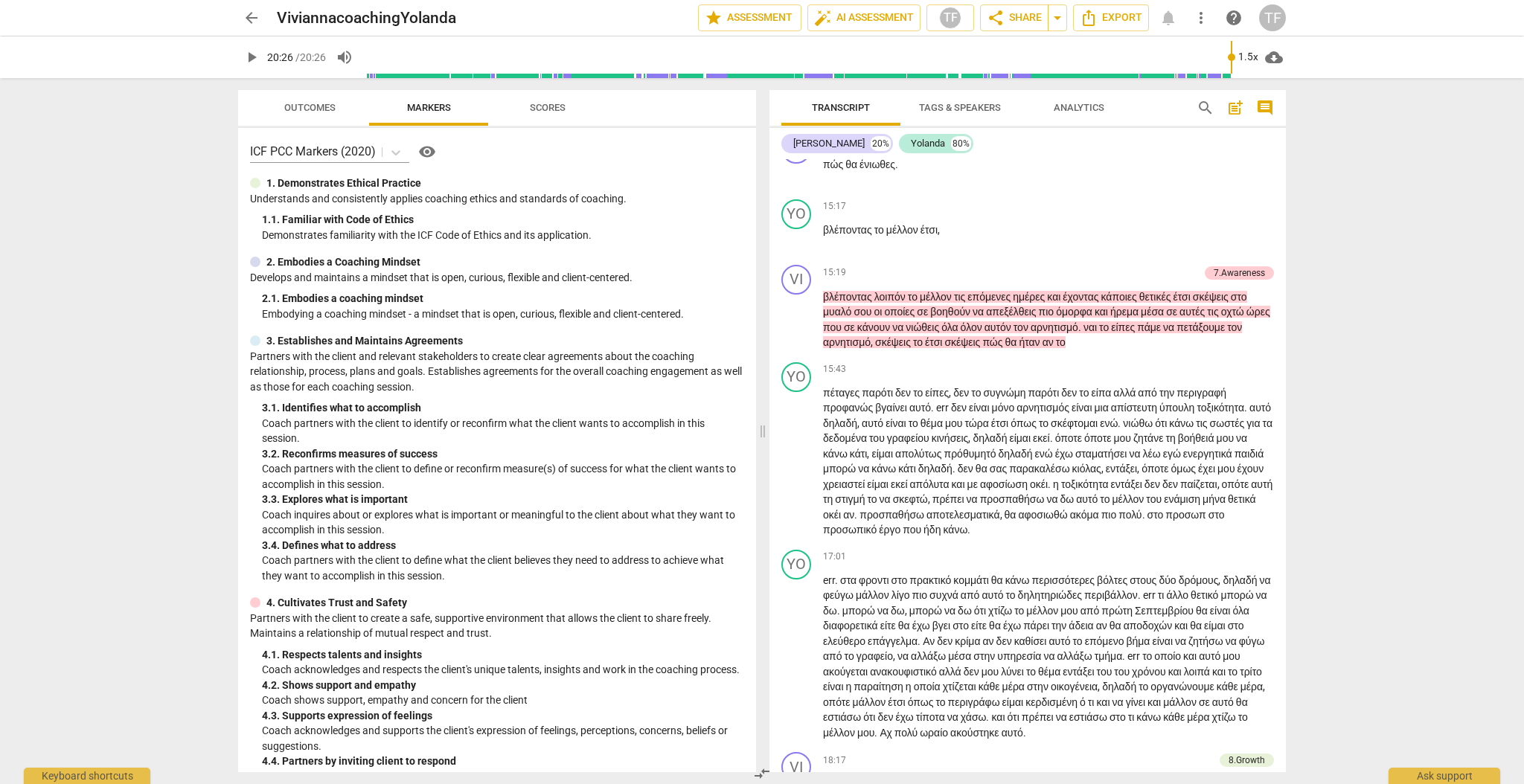
type input "1226"
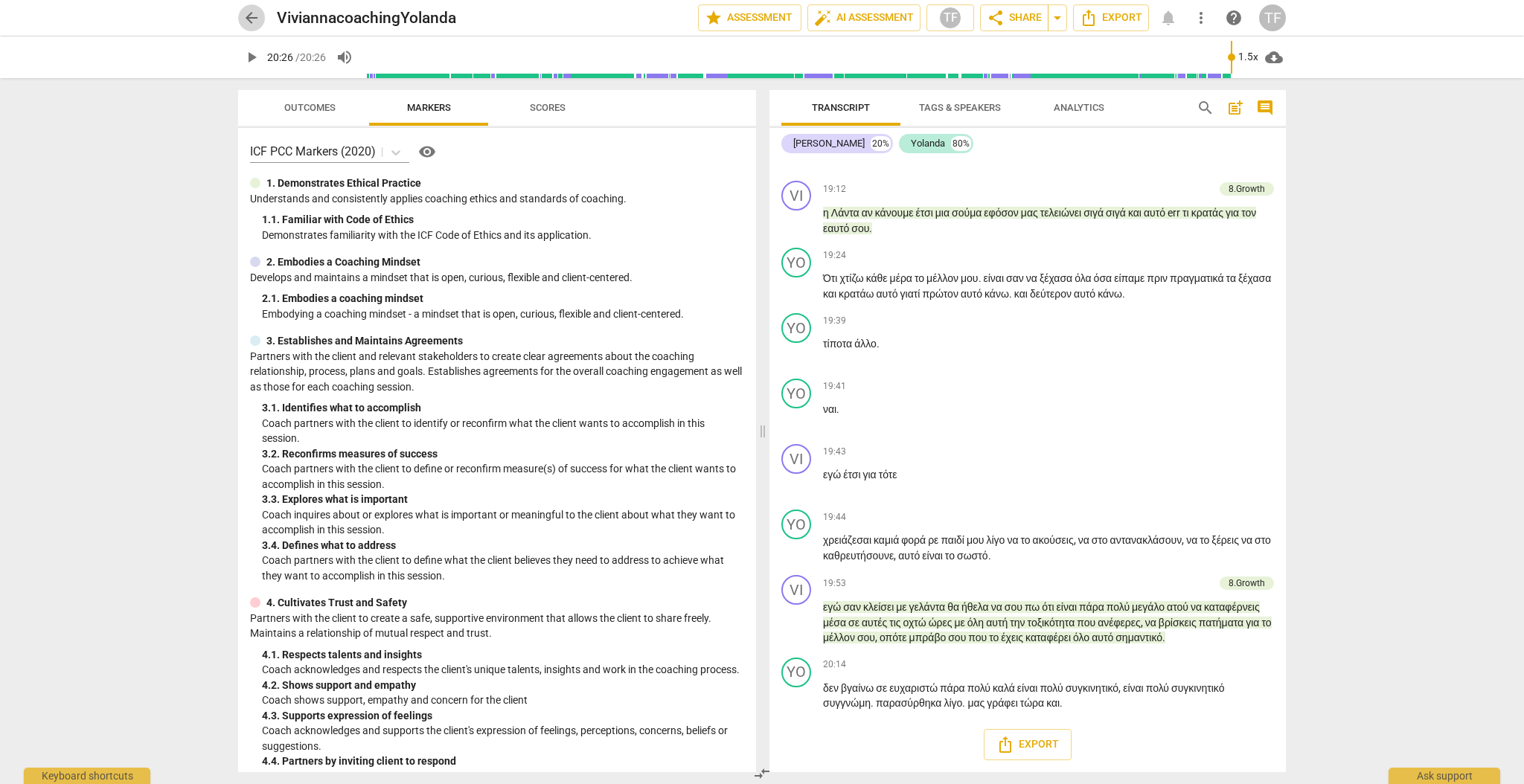
click at [250, 16] on span "arrow_back" at bounding box center [252, 18] width 18 height 18
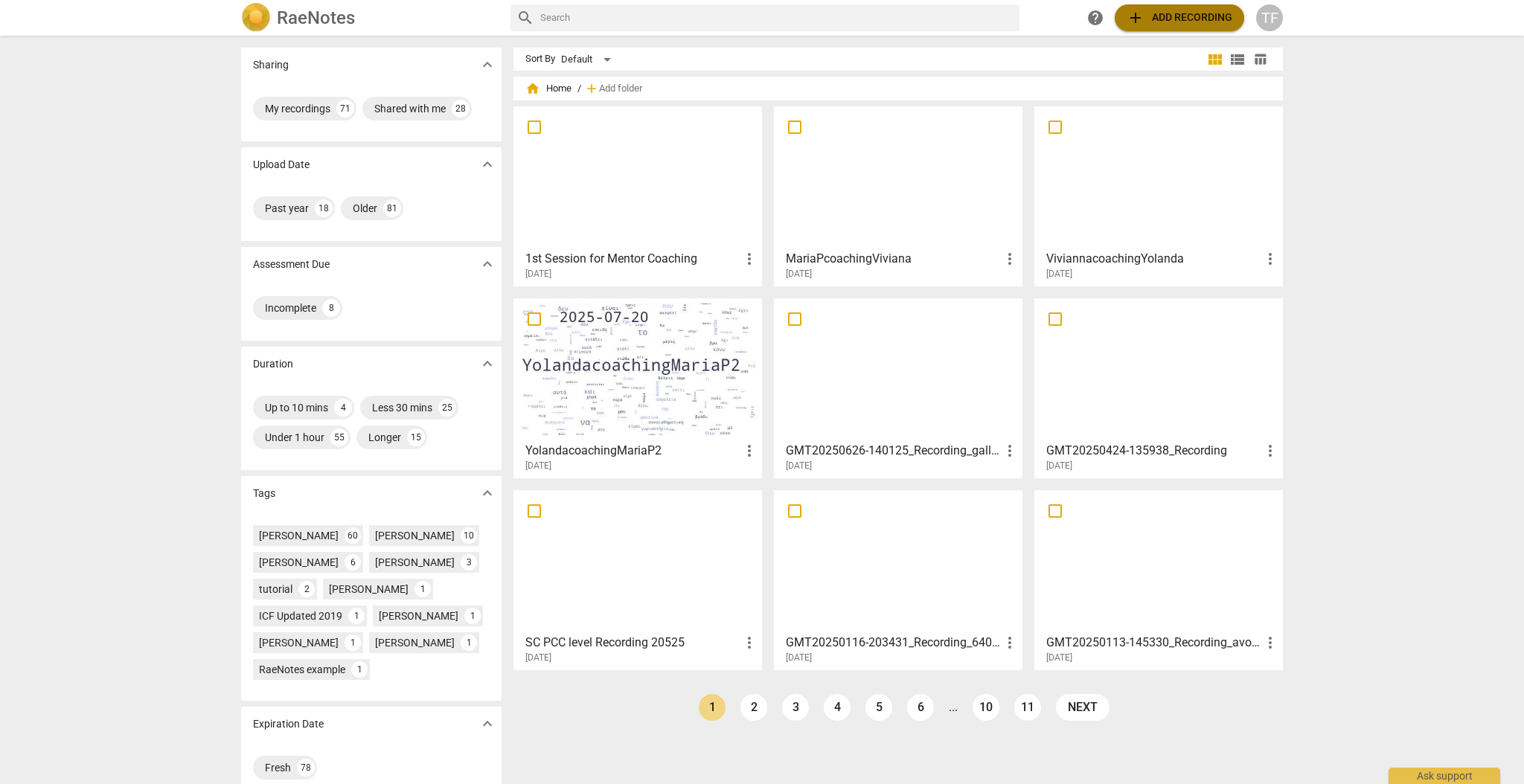
click at [1177, 12] on span "add Add recording" at bounding box center [1179, 18] width 105 height 18
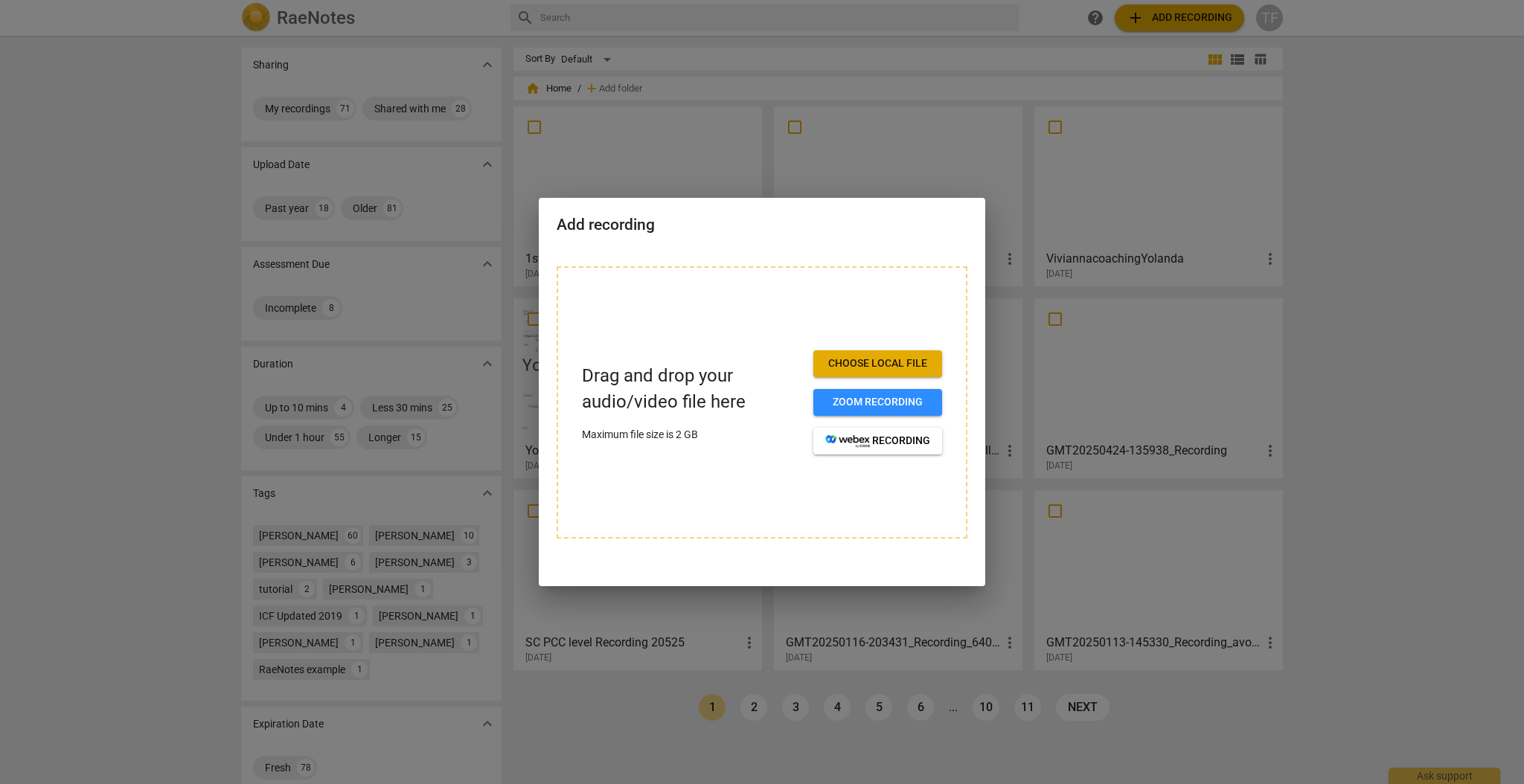
click at [797, 525] on div "Drag and drop your audio/video file here Maximum file size is 2 GB Choose local…" at bounding box center [761, 402] width 410 height 272
click at [933, 49] on div at bounding box center [762, 392] width 1524 height 784
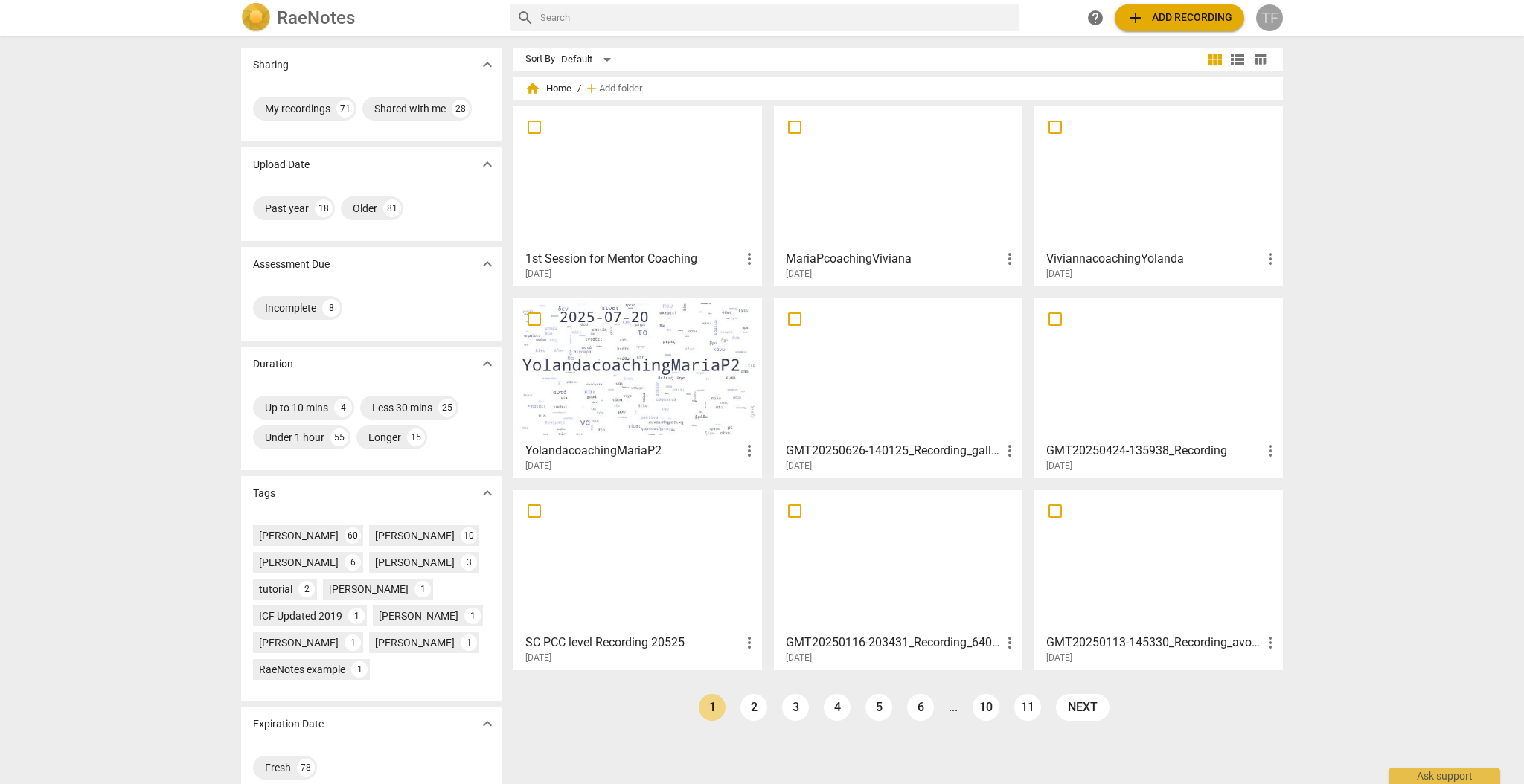
click at [1268, 20] on div "TF" at bounding box center [1269, 17] width 27 height 27
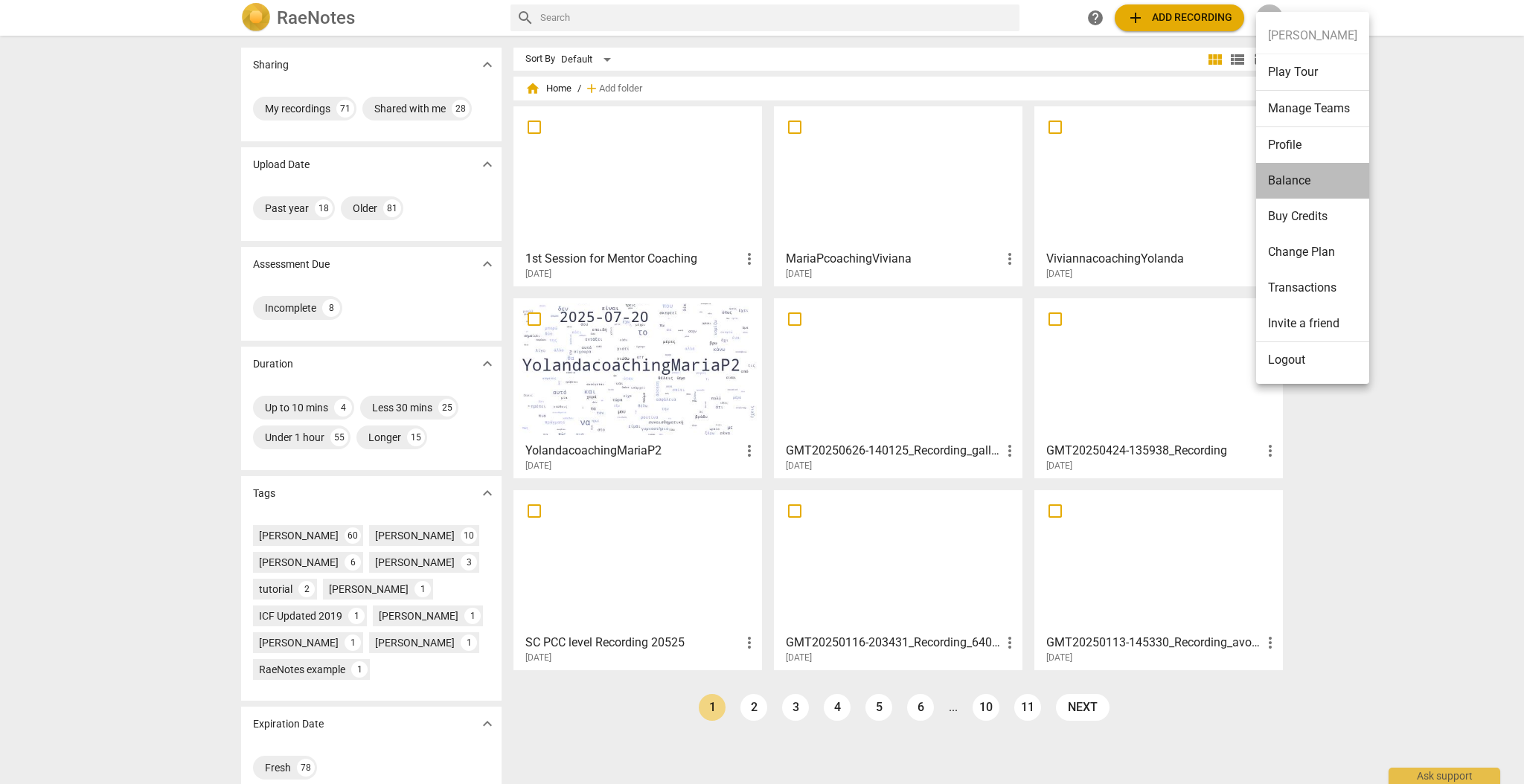
click at [1279, 182] on li "Balance" at bounding box center [1313, 181] width 113 height 36
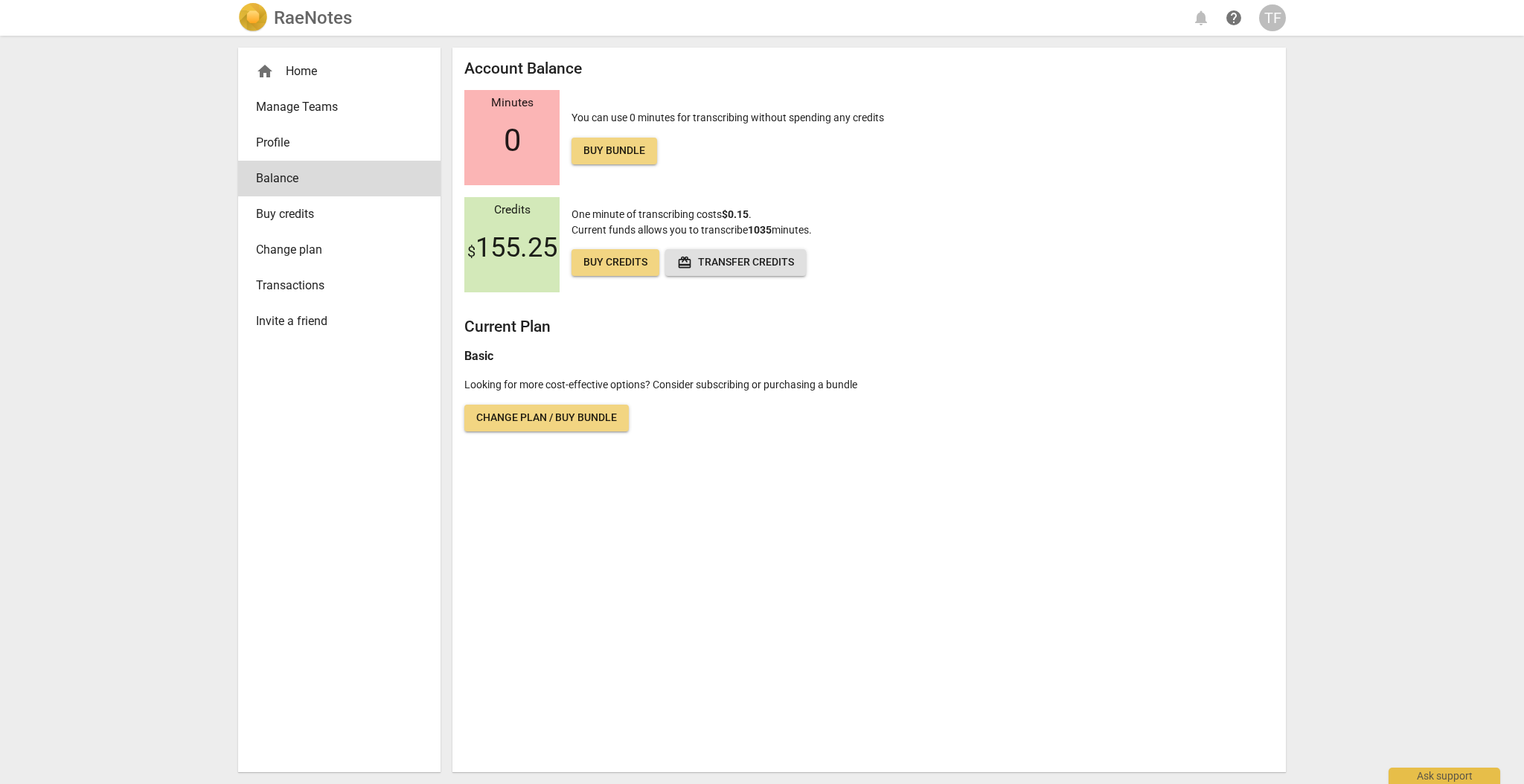
click at [277, 64] on div "home Home" at bounding box center [333, 71] width 155 height 18
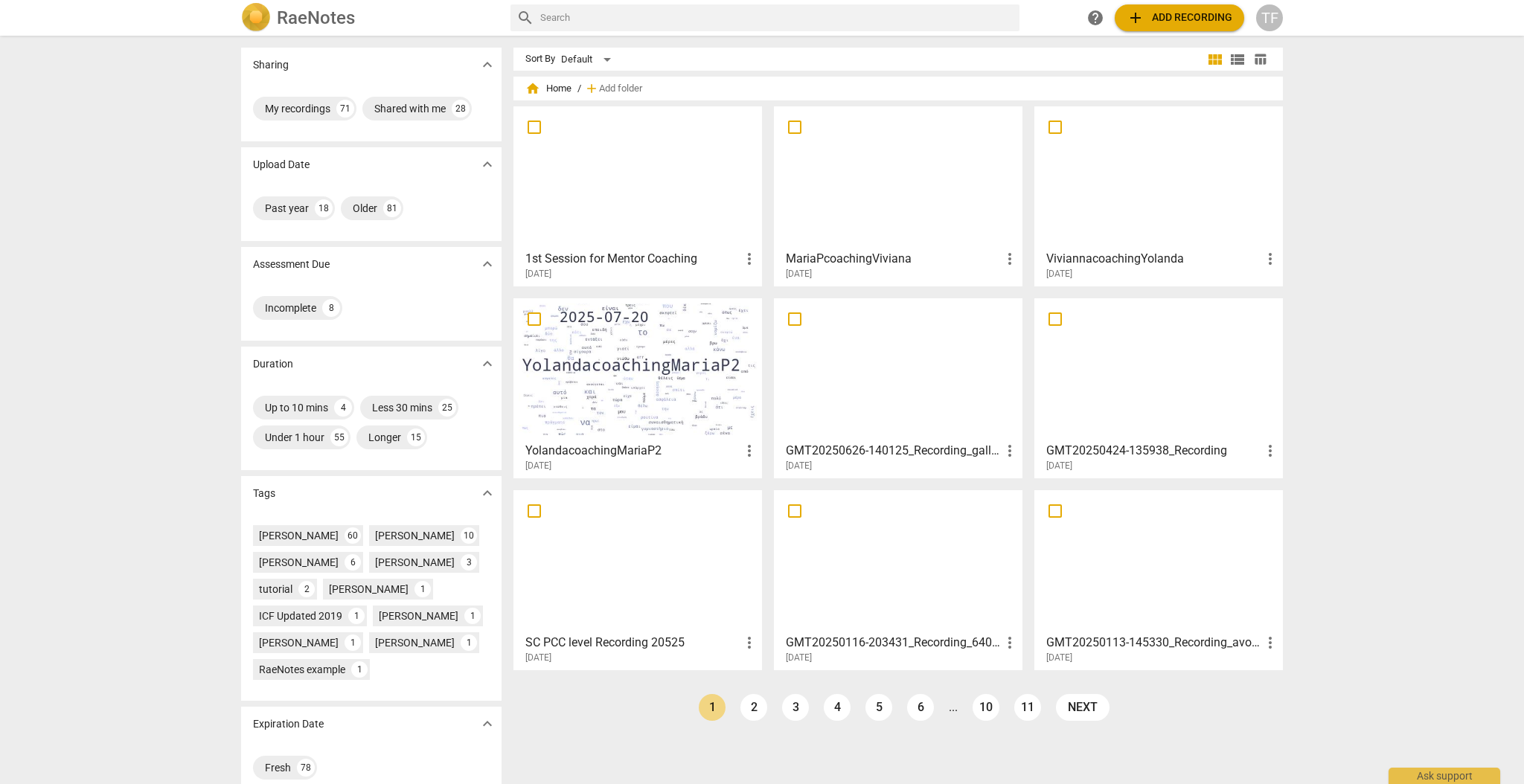
click at [1109, 211] on div at bounding box center [1158, 177] width 238 height 132
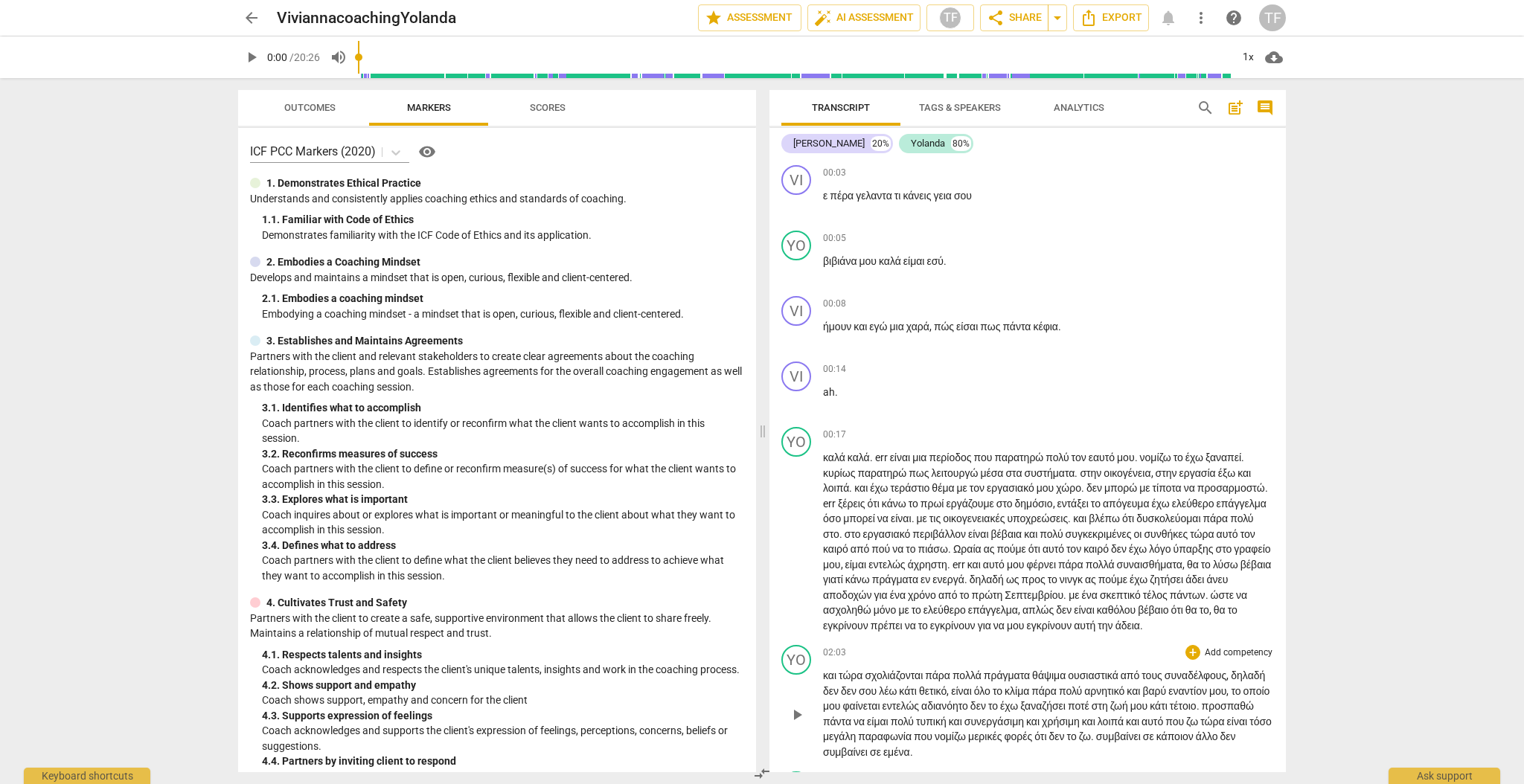
scroll to position [3, 0]
click at [250, 58] on span "play_arrow" at bounding box center [252, 57] width 18 height 18
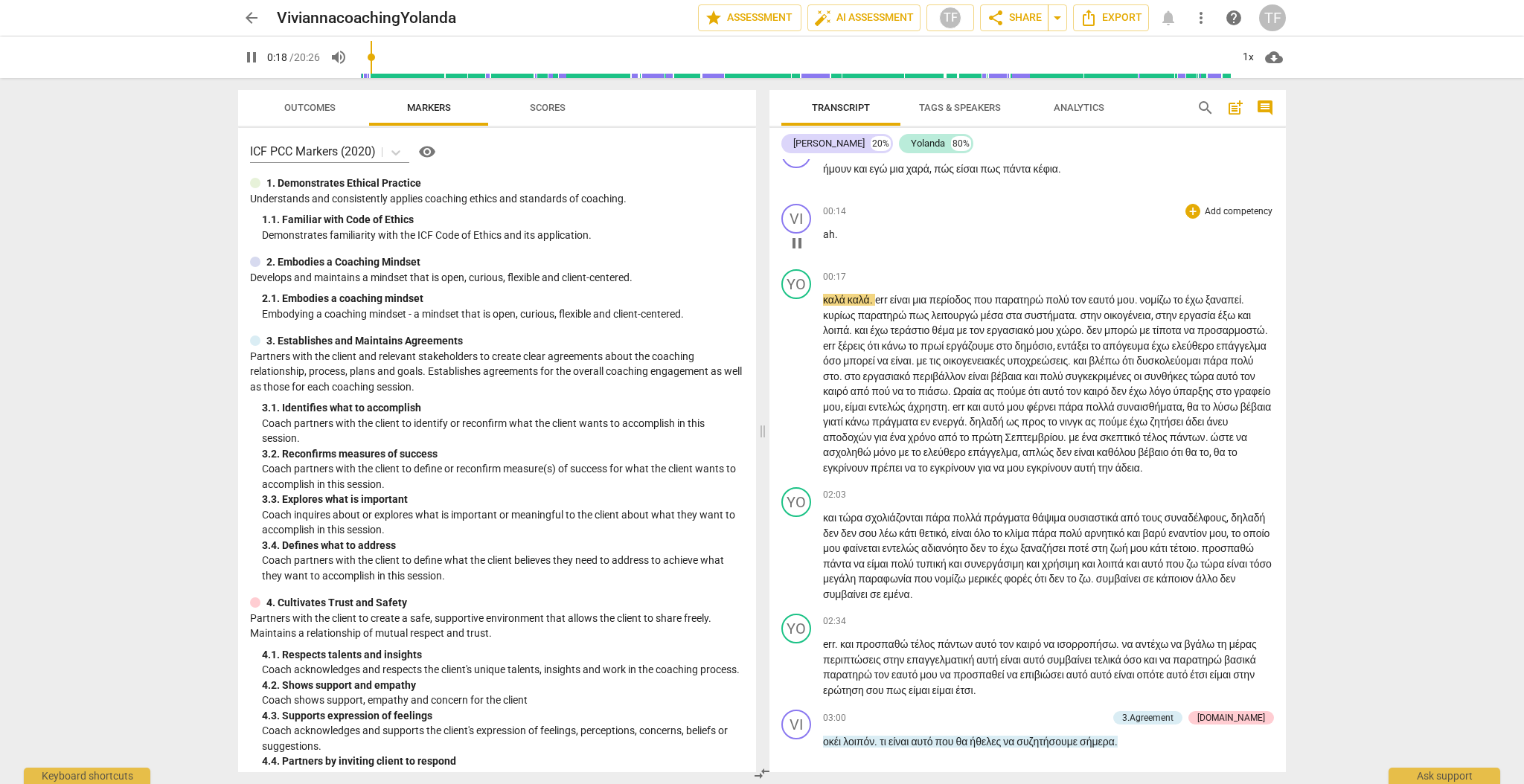
scroll to position [157, 0]
click at [250, 56] on span "pause" at bounding box center [252, 57] width 18 height 18
type input "20"
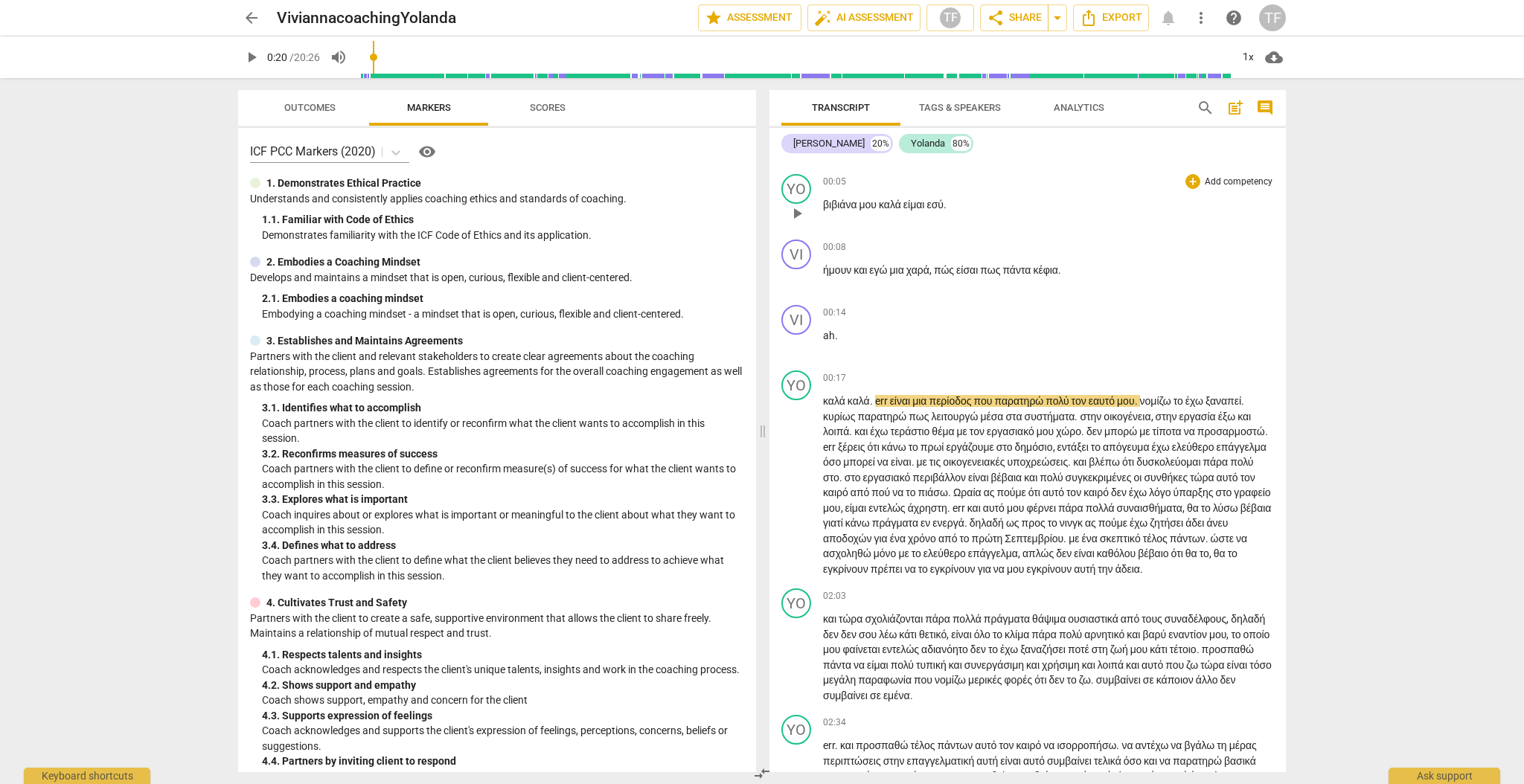
scroll to position [16, 0]
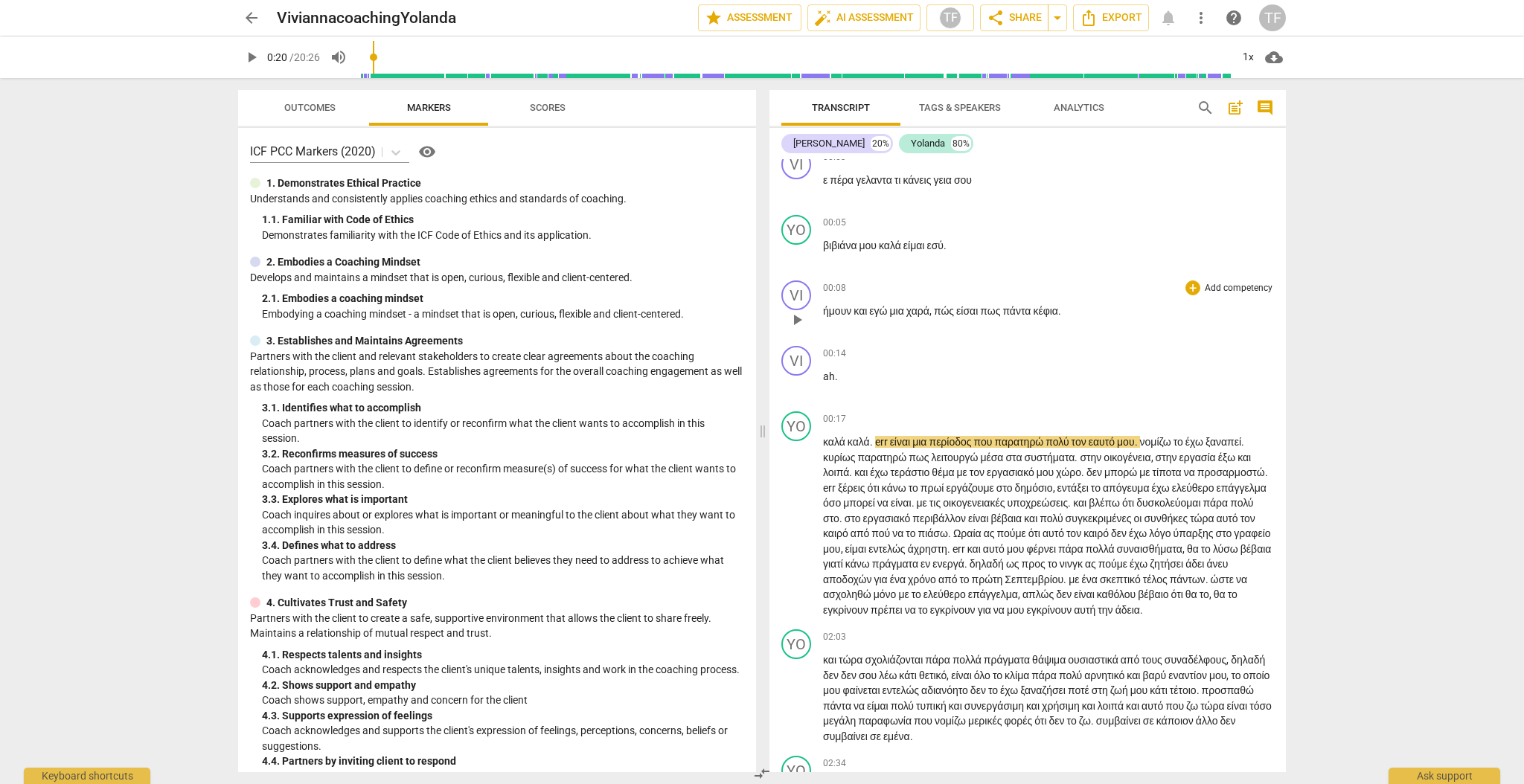
click at [1020, 308] on span "πάντα" at bounding box center [1017, 311] width 31 height 12
click at [1190, 525] on span "τώρα" at bounding box center [1202, 518] width 26 height 12
drag, startPoint x: 897, startPoint y: 545, endPoint x: 973, endPoint y: 578, distance: 82.9
click at [1111, 540] on span "δεν" at bounding box center [1120, 533] width 18 height 12
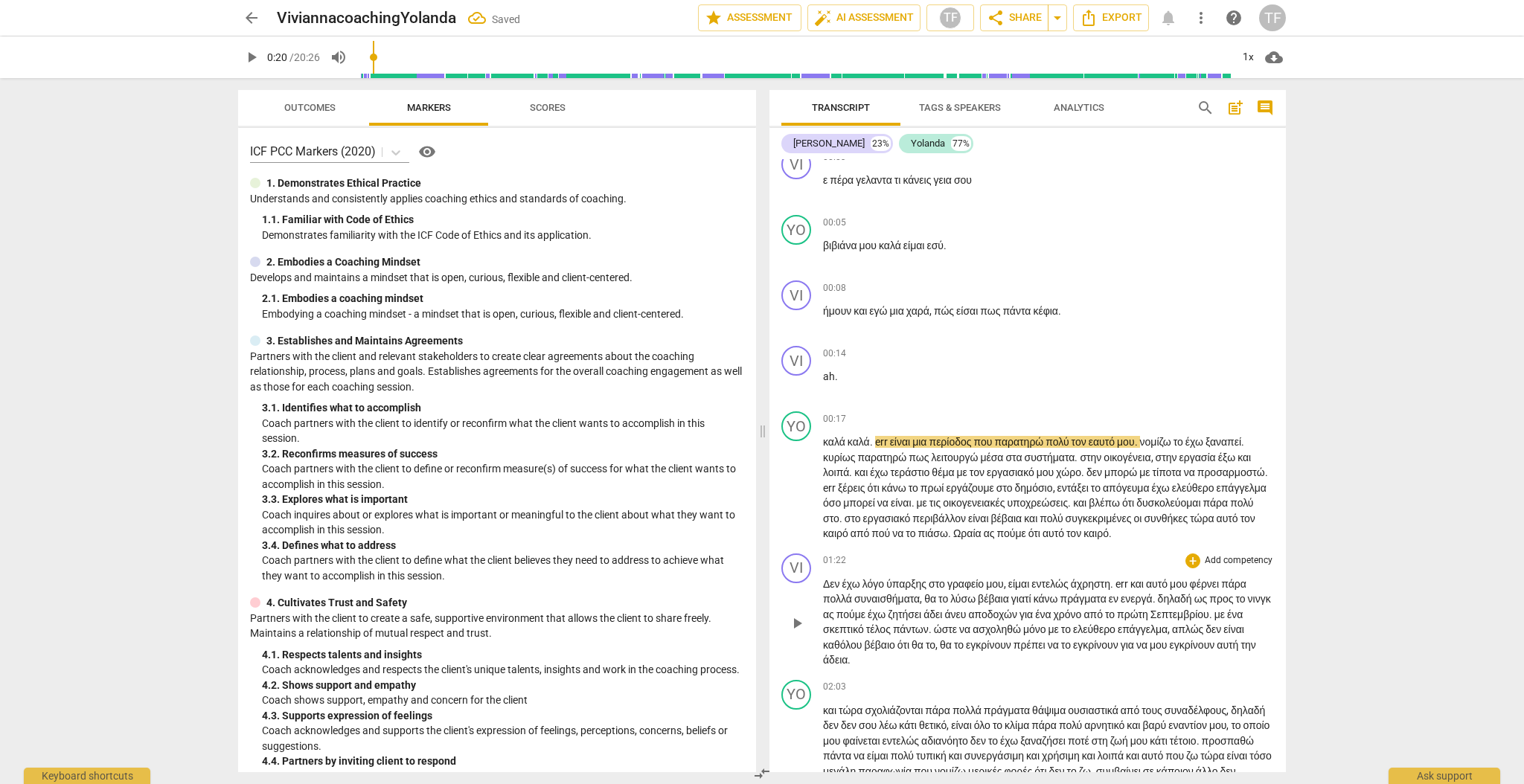
click at [995, 590] on span "μου" at bounding box center [995, 583] width 18 height 12
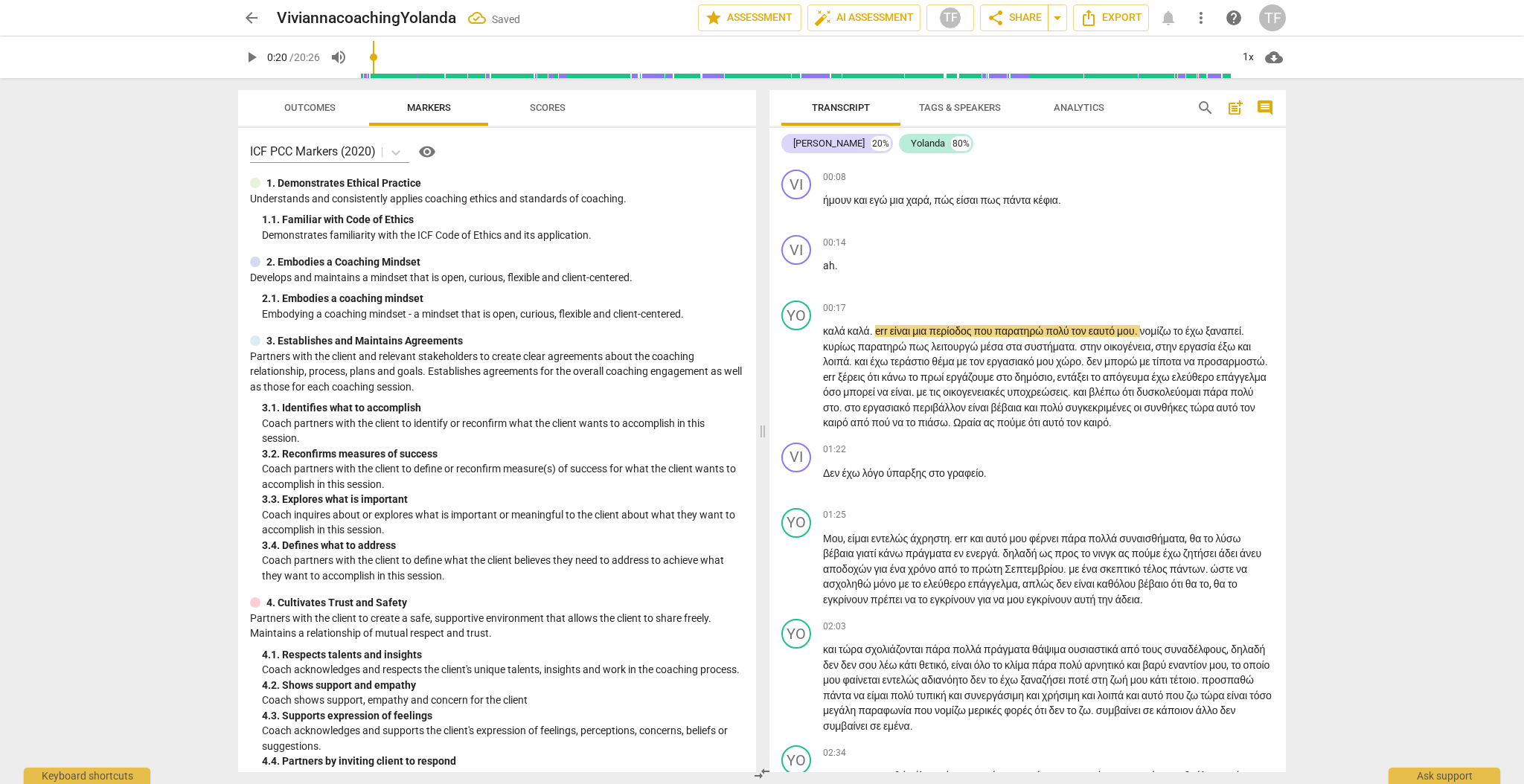
scroll to position [129, 0]
click at [823, 541] on span "Μου" at bounding box center [833, 535] width 20 height 12
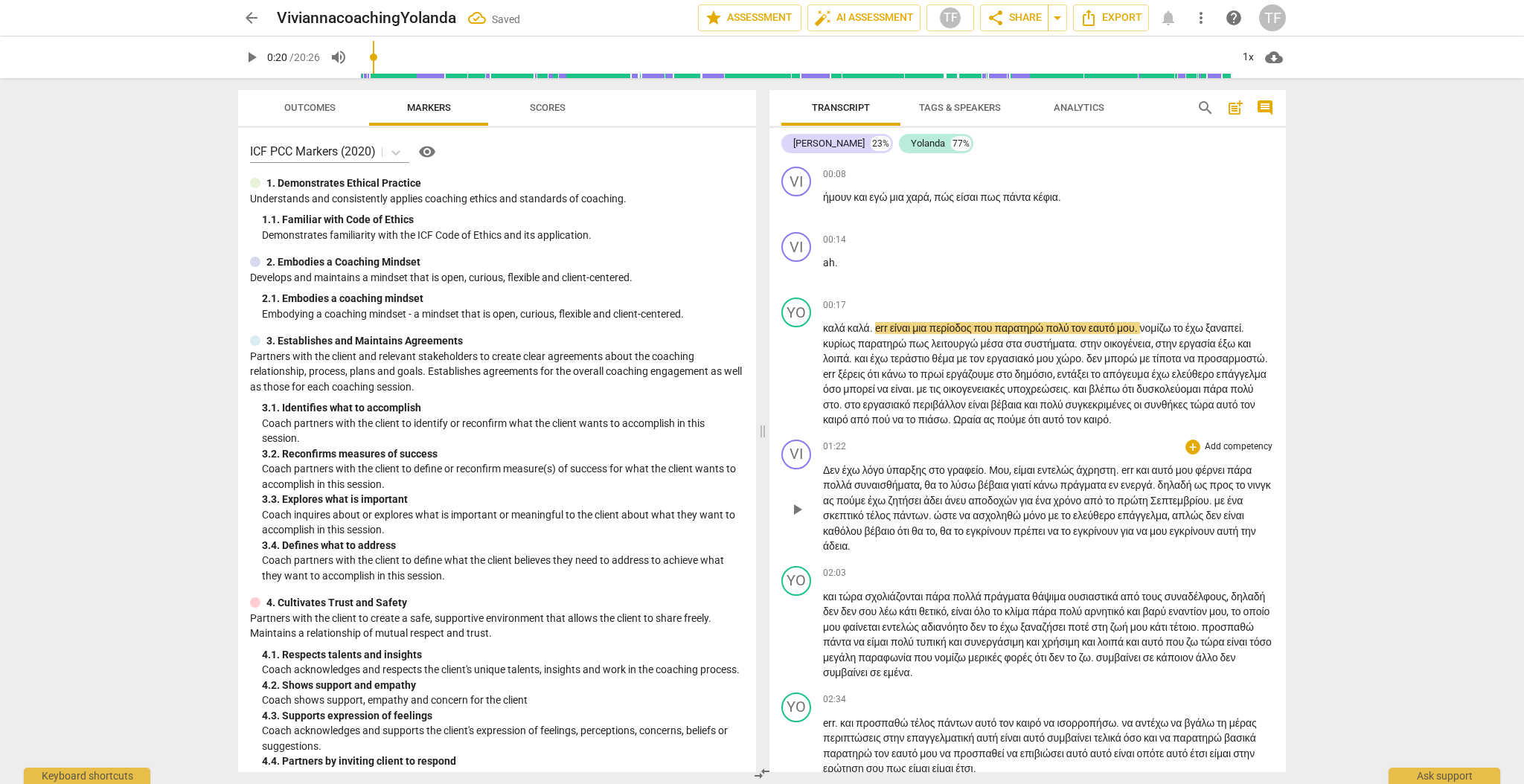
click at [821, 484] on div "play_arrow pause" at bounding box center [804, 509] width 38 height 80
click at [823, 476] on span "Δεν" at bounding box center [832, 470] width 19 height 12
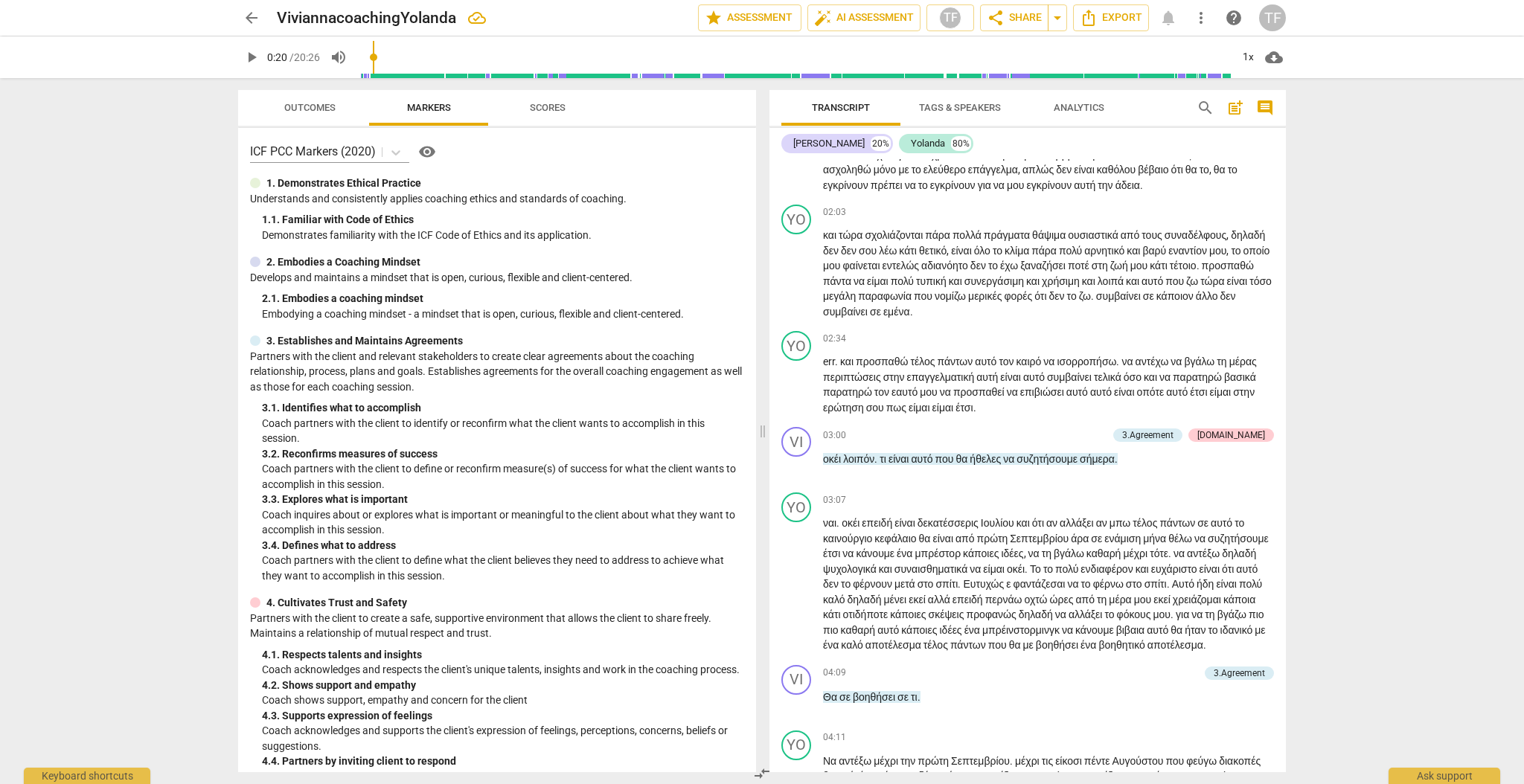
scroll to position [443, 0]
click at [1034, 440] on div "+" at bounding box center [1027, 433] width 15 height 15
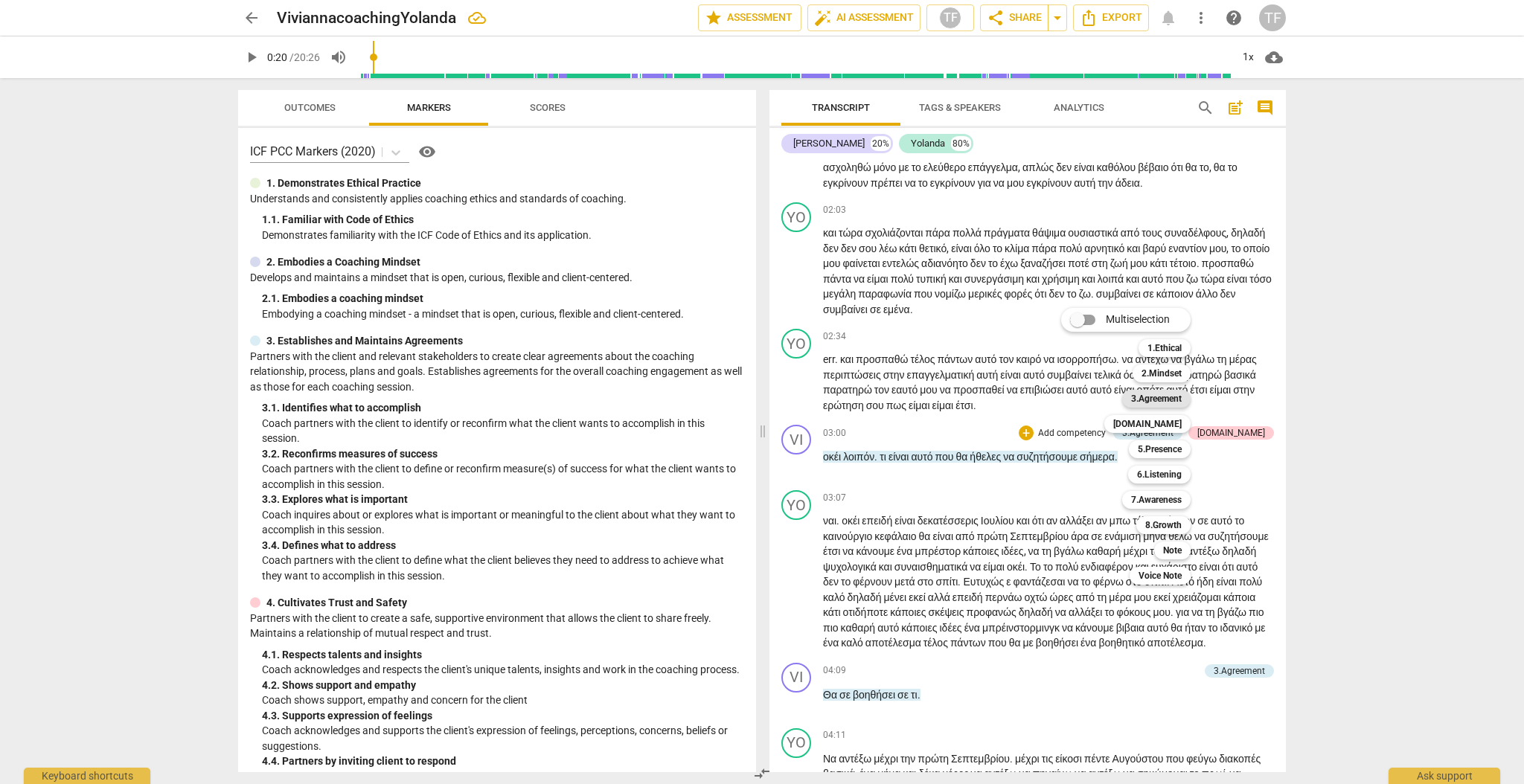
click at [1154, 395] on b "3.Agreement" at bounding box center [1156, 399] width 51 height 18
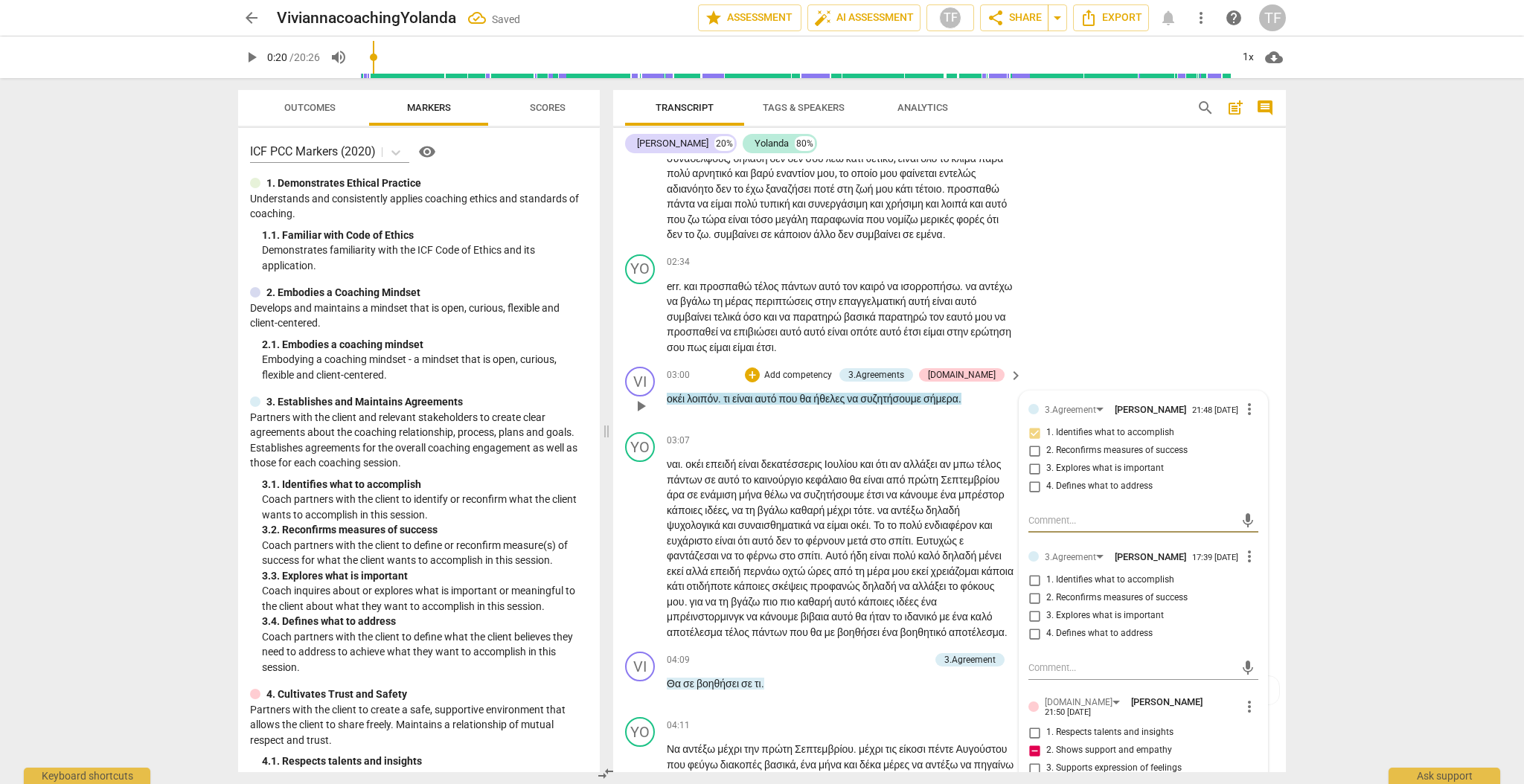
scroll to position [604, 0]
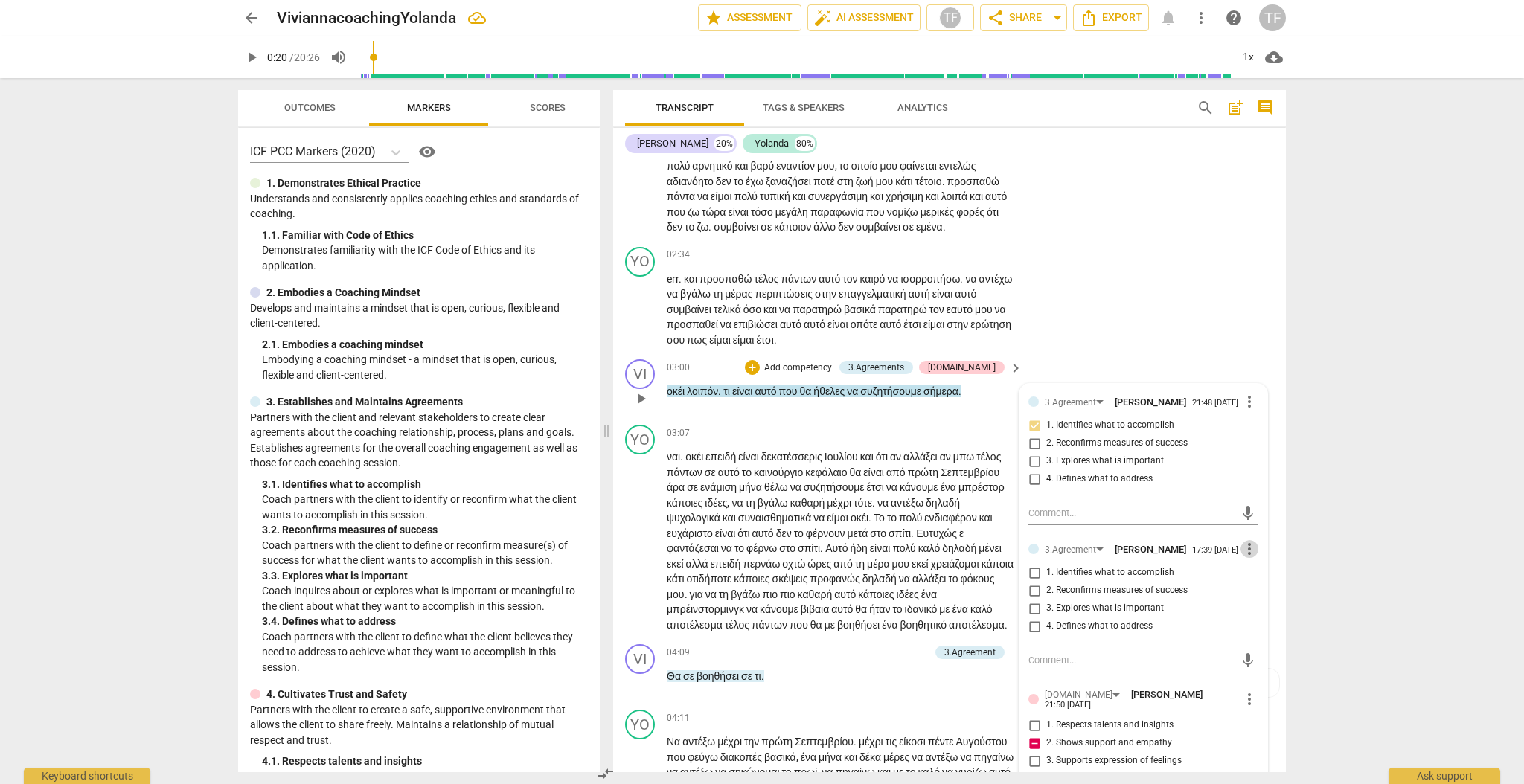
click at [1244, 558] on span "more_vert" at bounding box center [1250, 549] width 18 height 18
click at [1257, 615] on li "Delete" at bounding box center [1262, 612] width 51 height 28
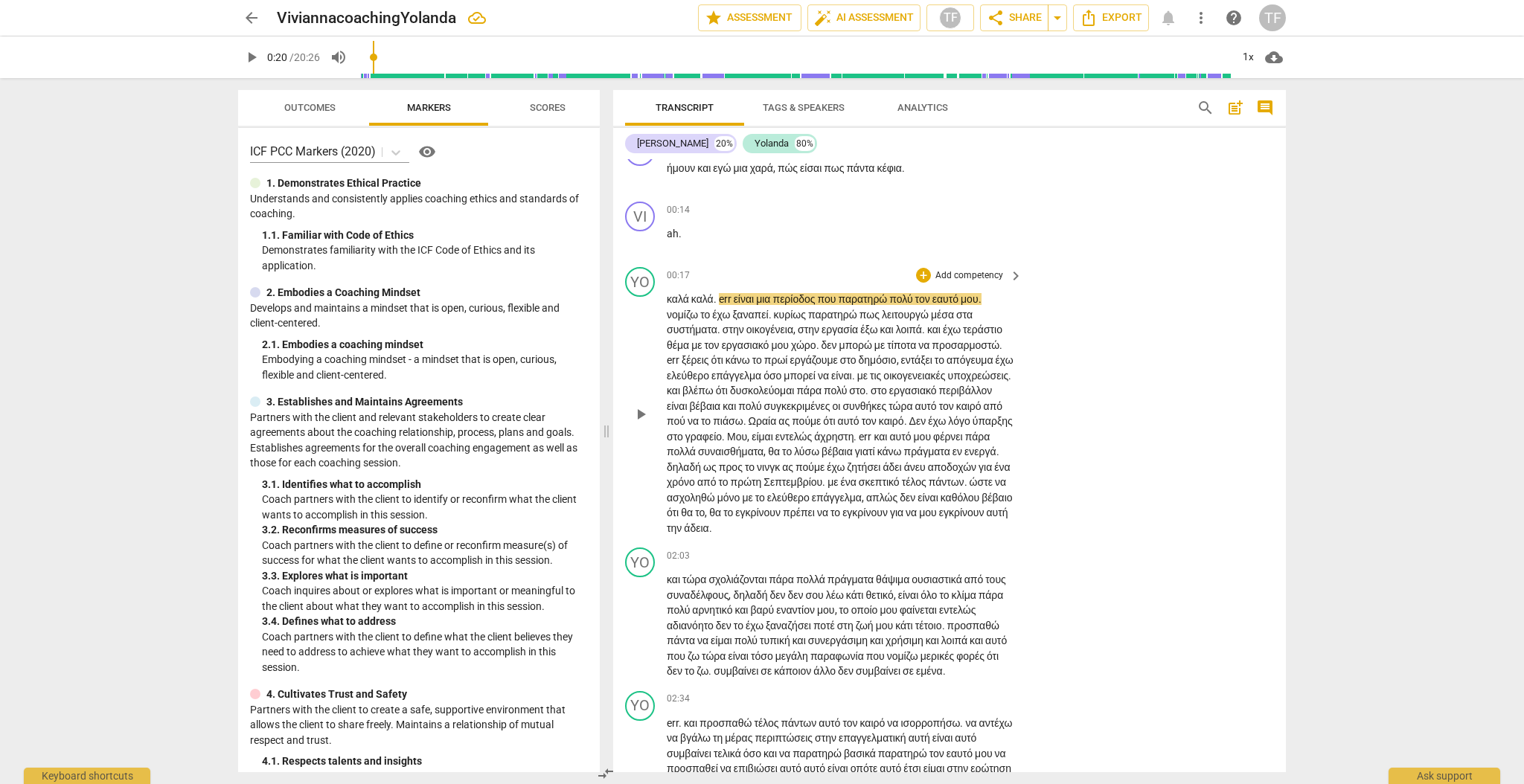
scroll to position [158, 0]
click at [1025, 20] on span "share Share" at bounding box center [1014, 18] width 55 height 18
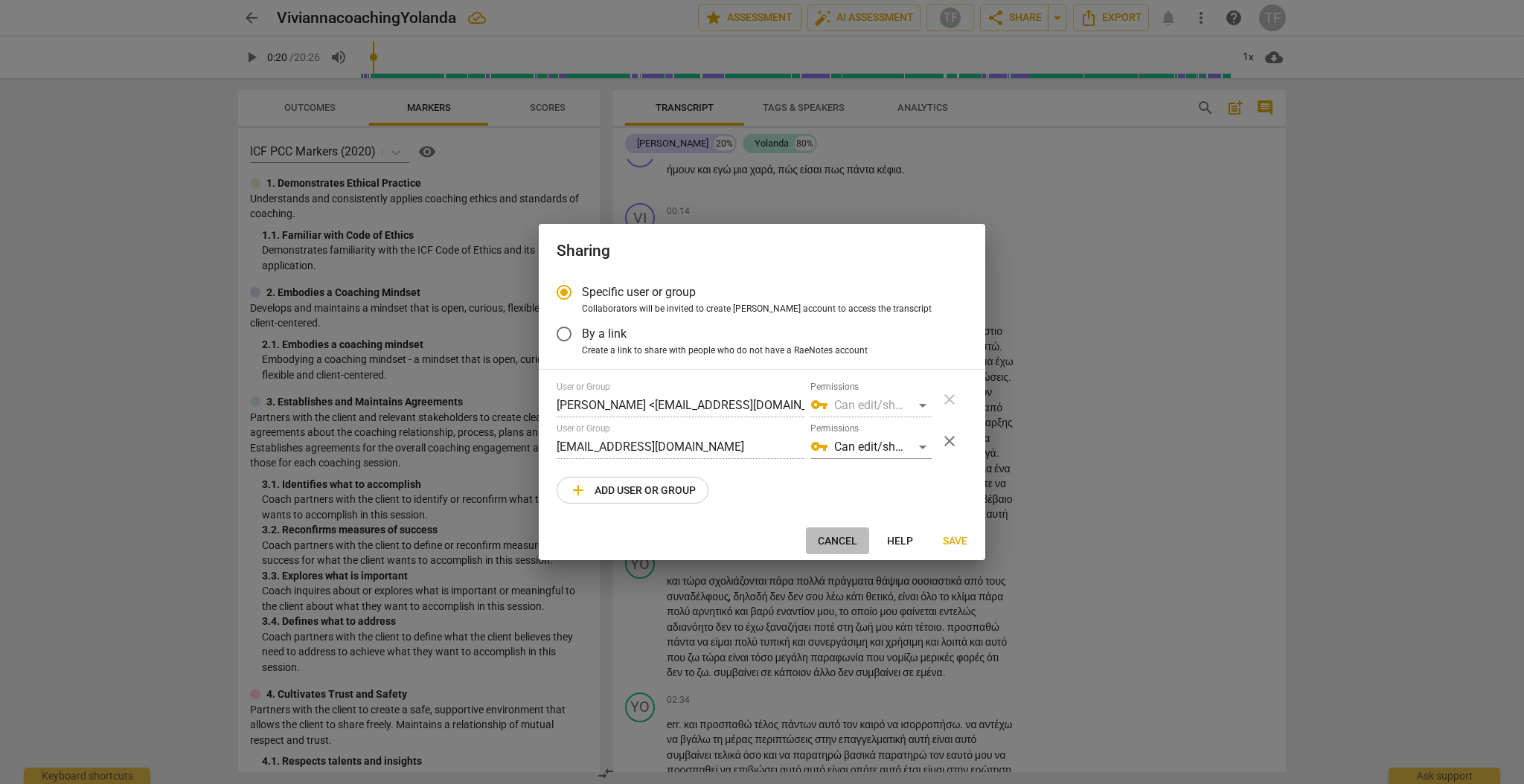
click at [845, 540] on span "Cancel" at bounding box center [837, 541] width 40 height 15
radio input "false"
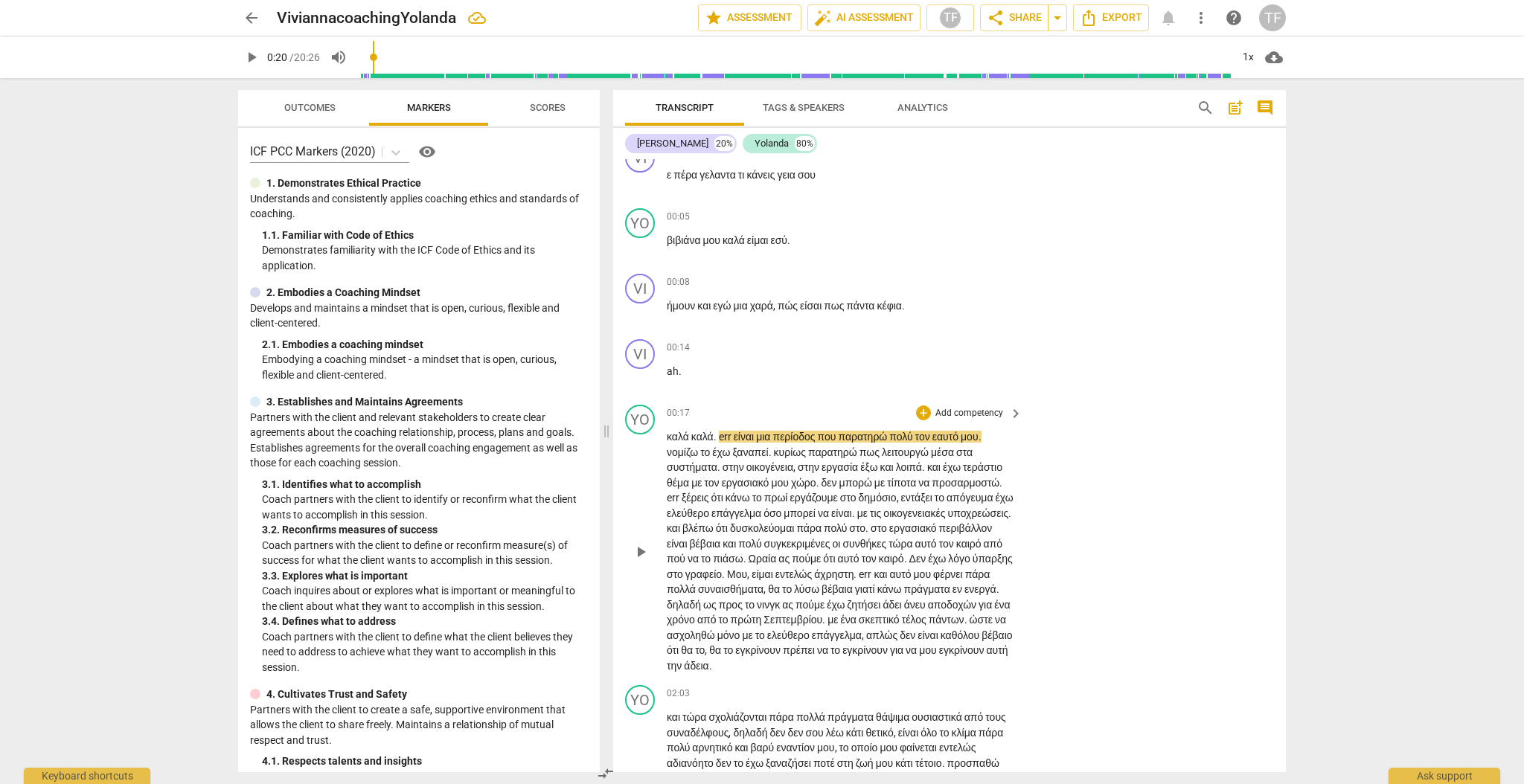
scroll to position [0, 0]
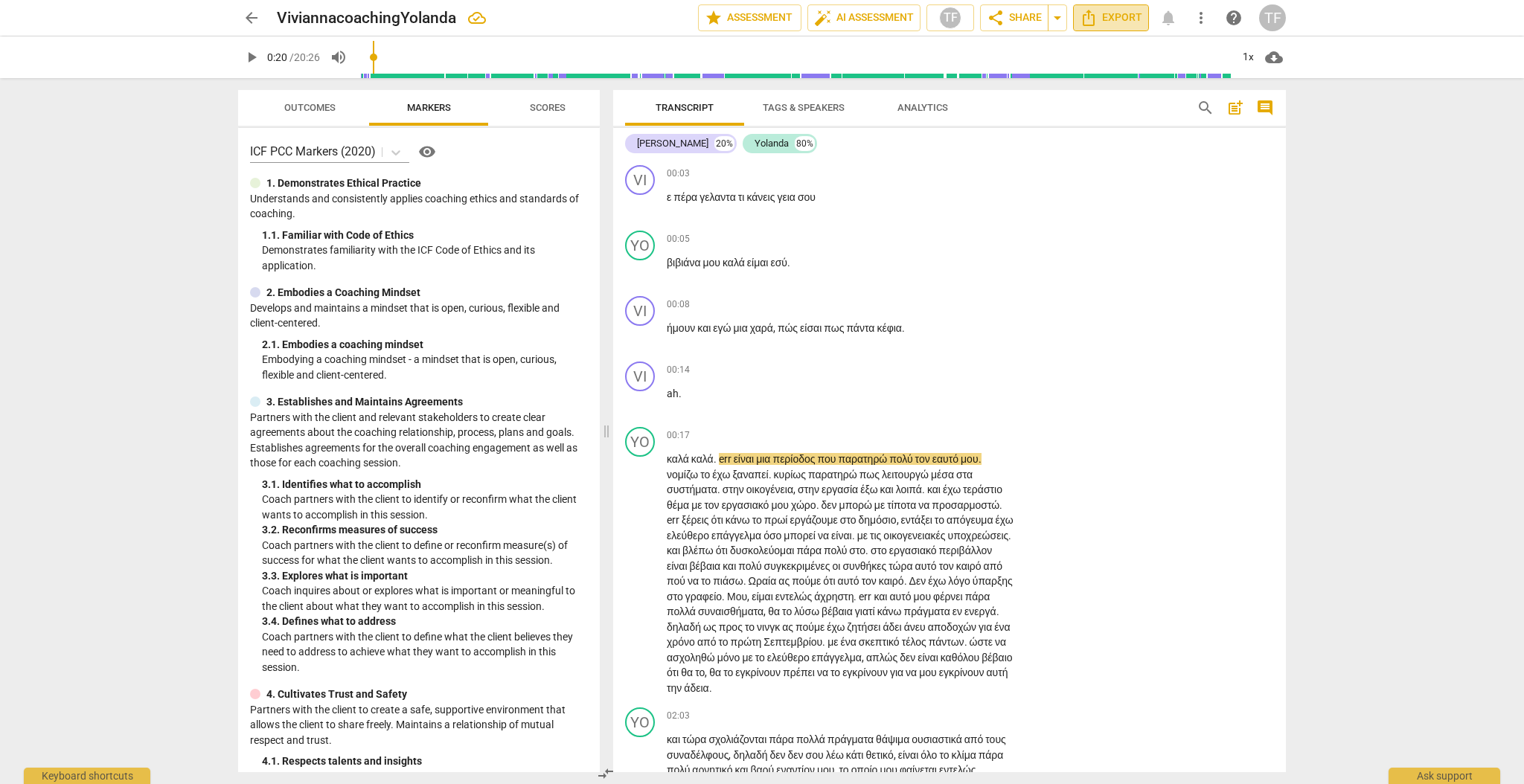
click at [1113, 17] on span "Export" at bounding box center [1110, 18] width 62 height 18
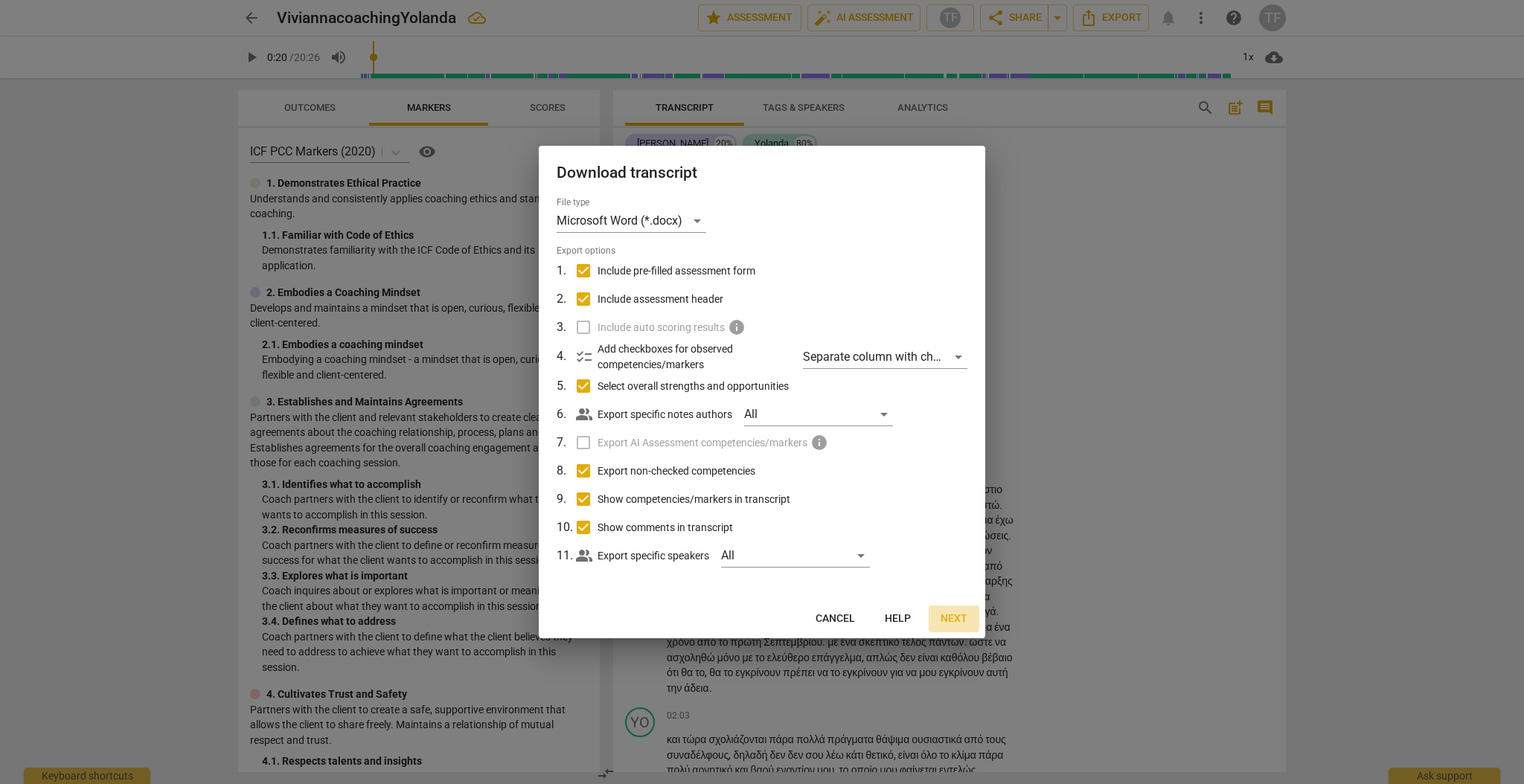
click at [958, 617] on span "Next" at bounding box center [954, 619] width 27 height 15
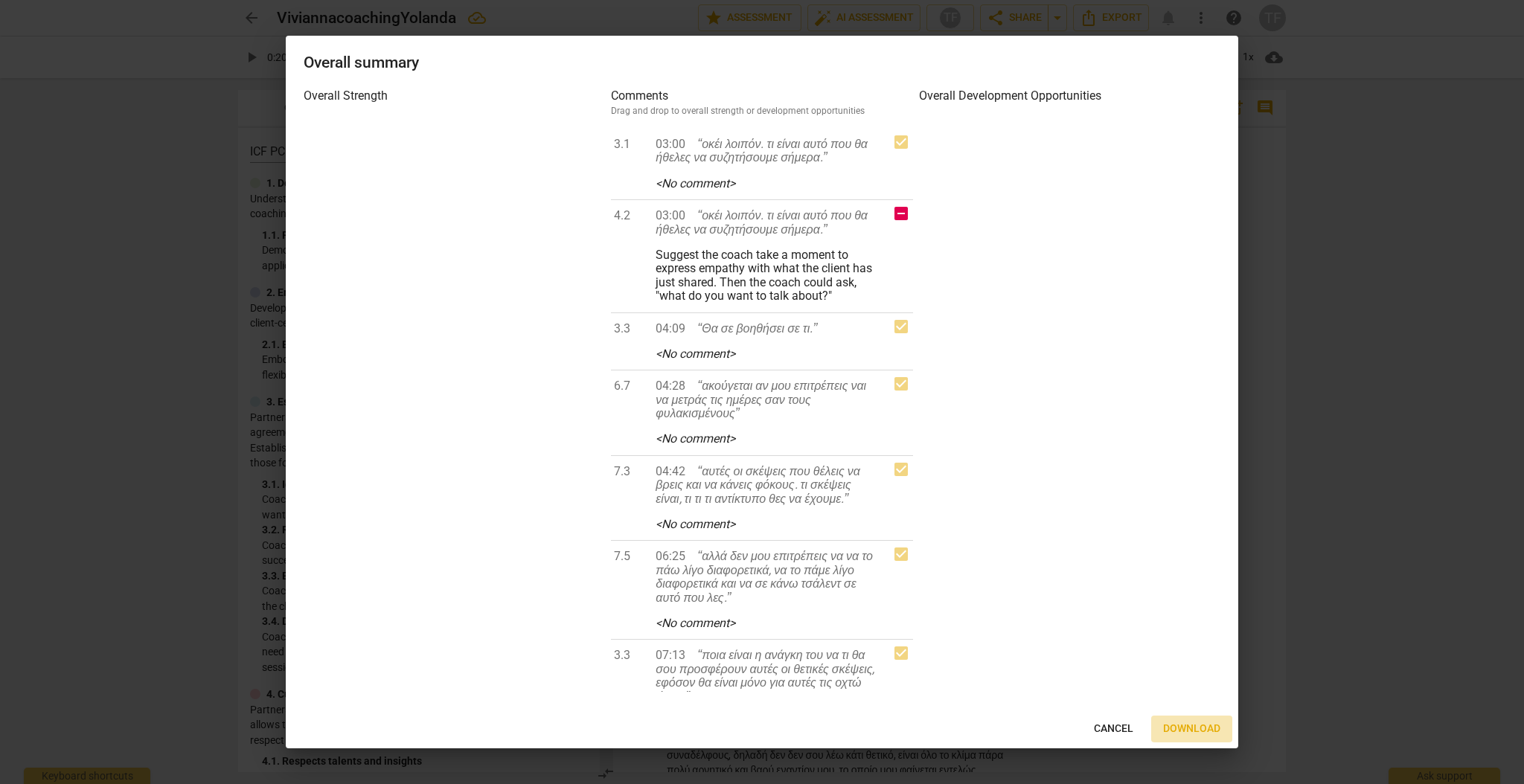
click at [1194, 728] on span "Download" at bounding box center [1192, 728] width 57 height 15
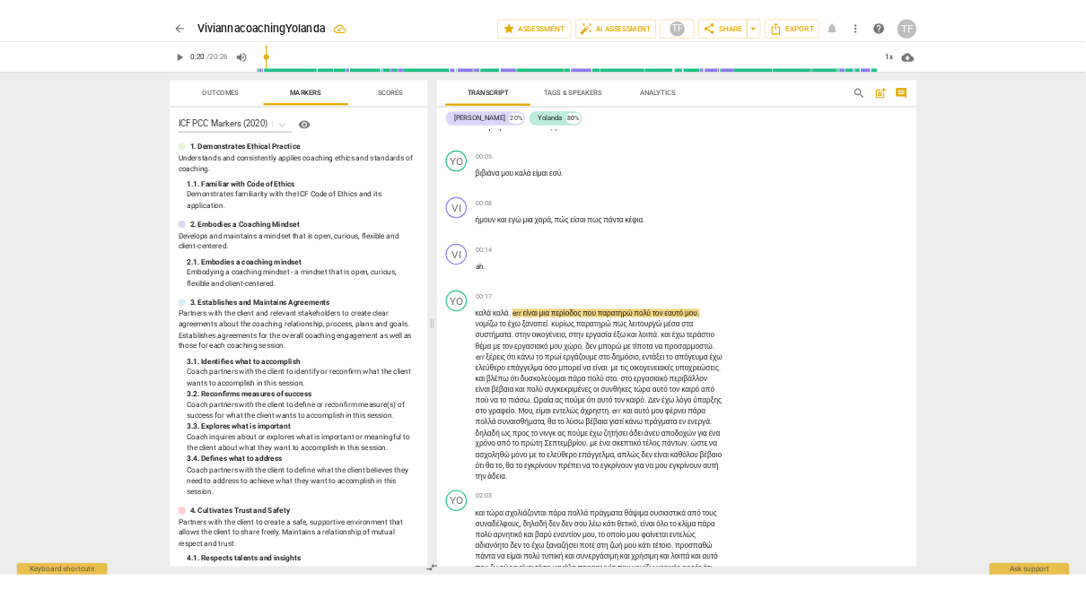
scroll to position [45, 0]
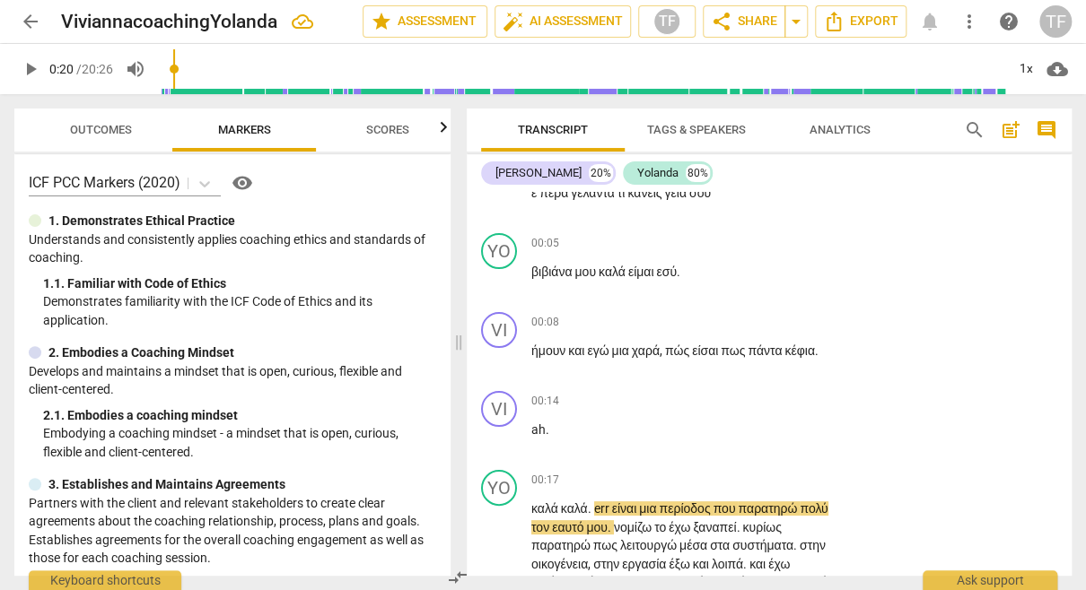
type input "20"
